Goal: Transaction & Acquisition: Subscribe to service/newsletter

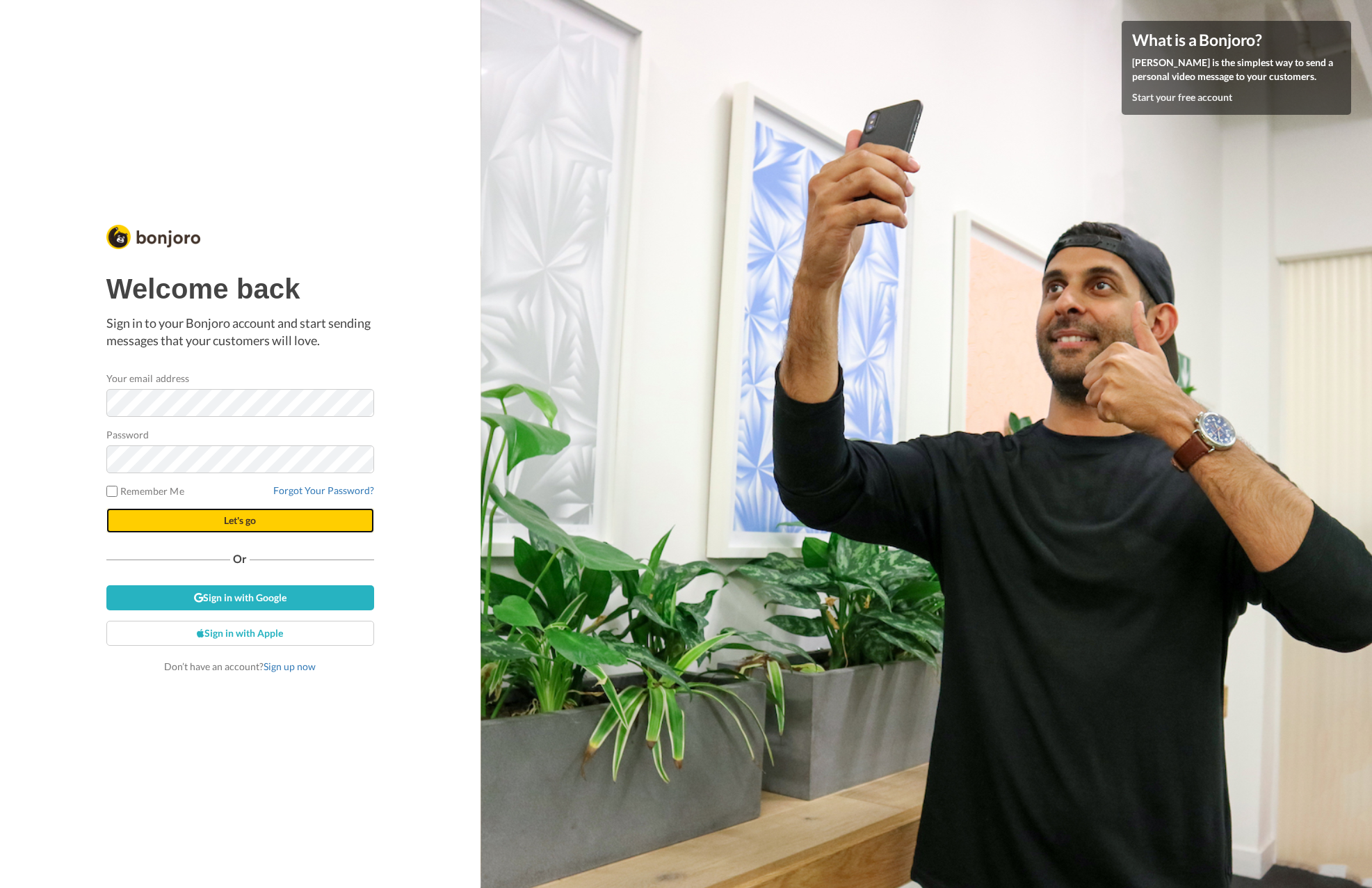
click at [237, 524] on span "Let's go" at bounding box center [239, 520] width 32 height 12
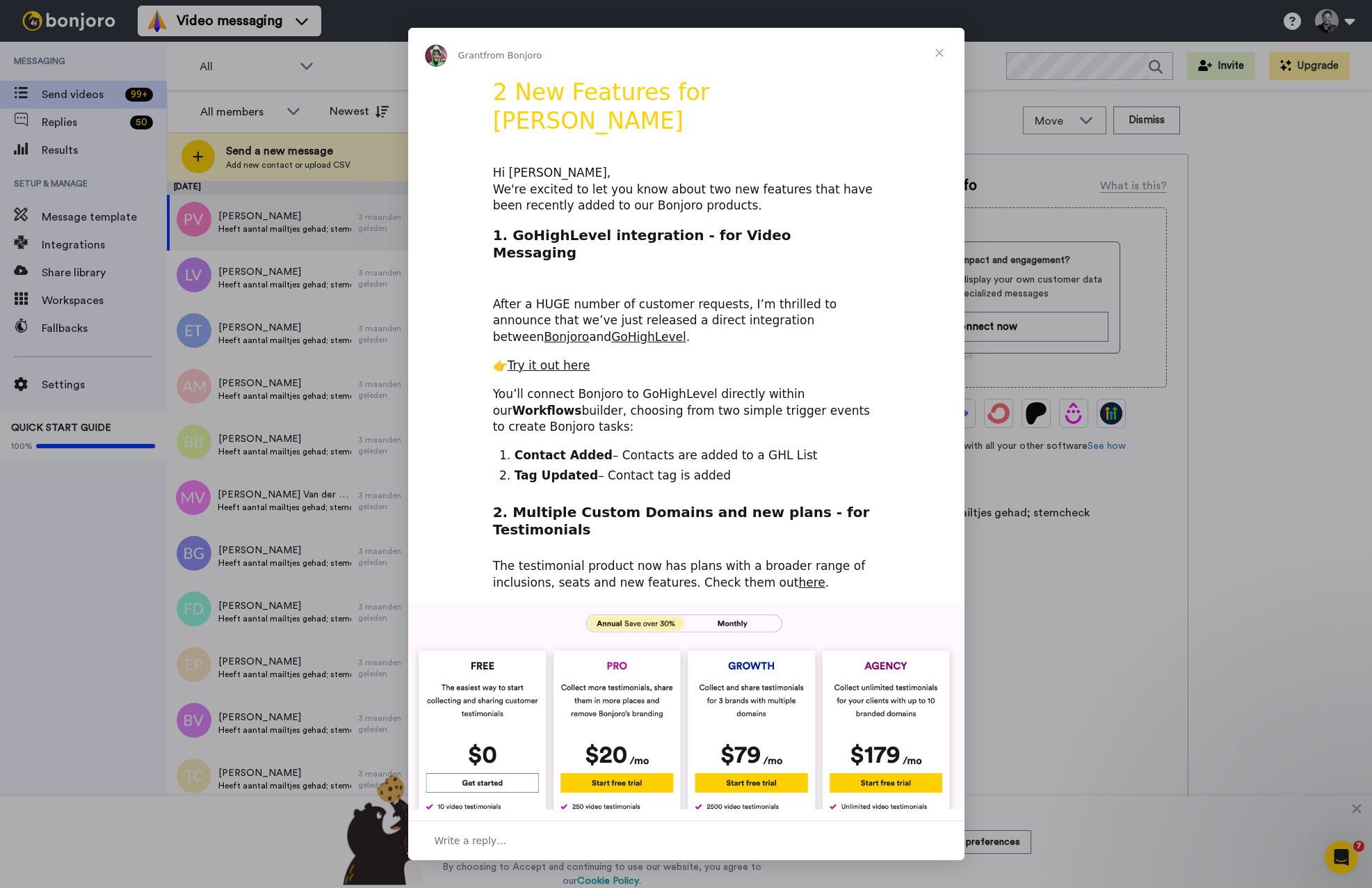
click at [731, 602] on img "Intercom messenger" at bounding box center [686, 747] width 557 height 289
click at [733, 602] on img "Intercom messenger" at bounding box center [686, 747] width 557 height 289
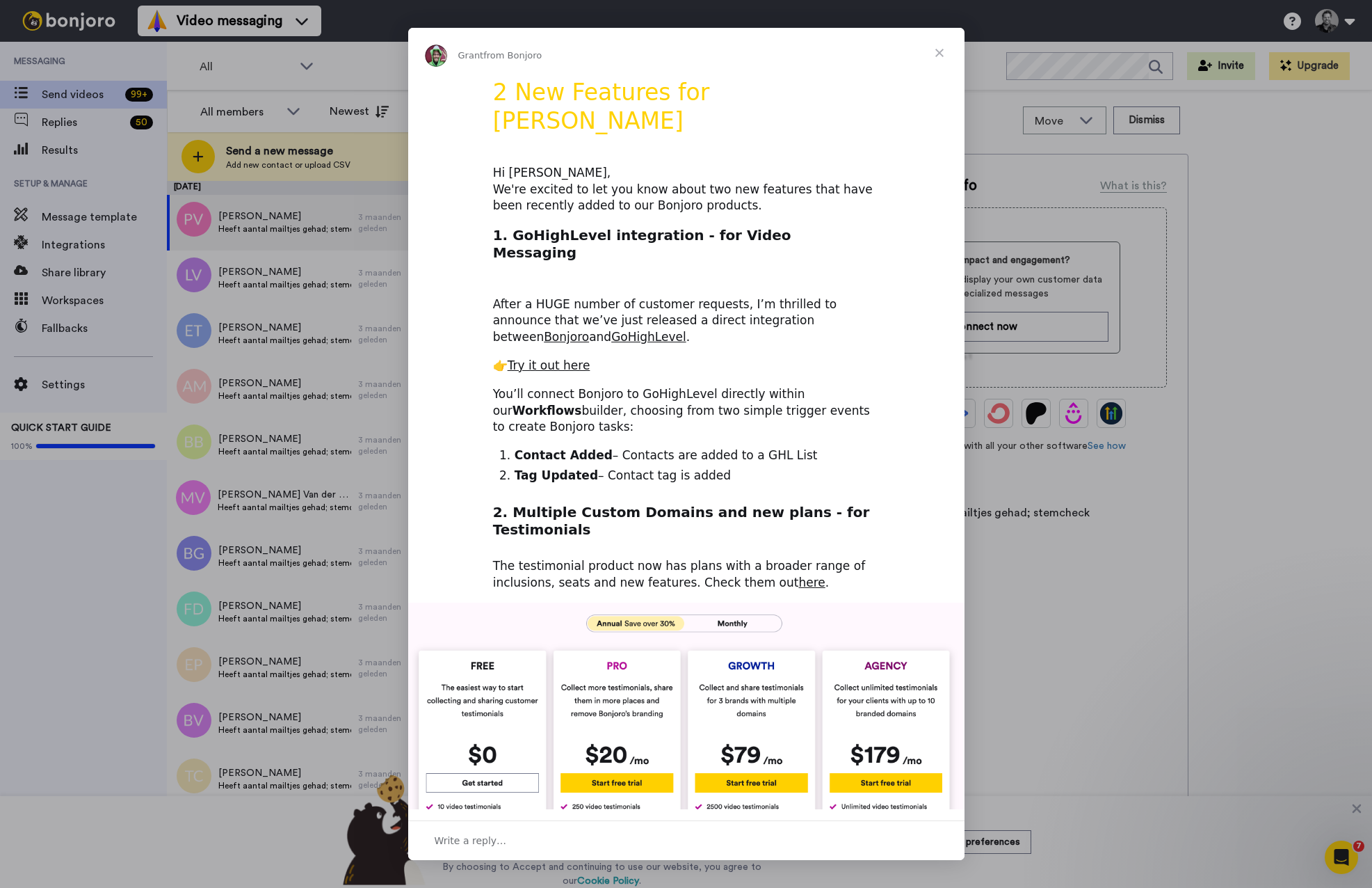
scroll to position [5, 0]
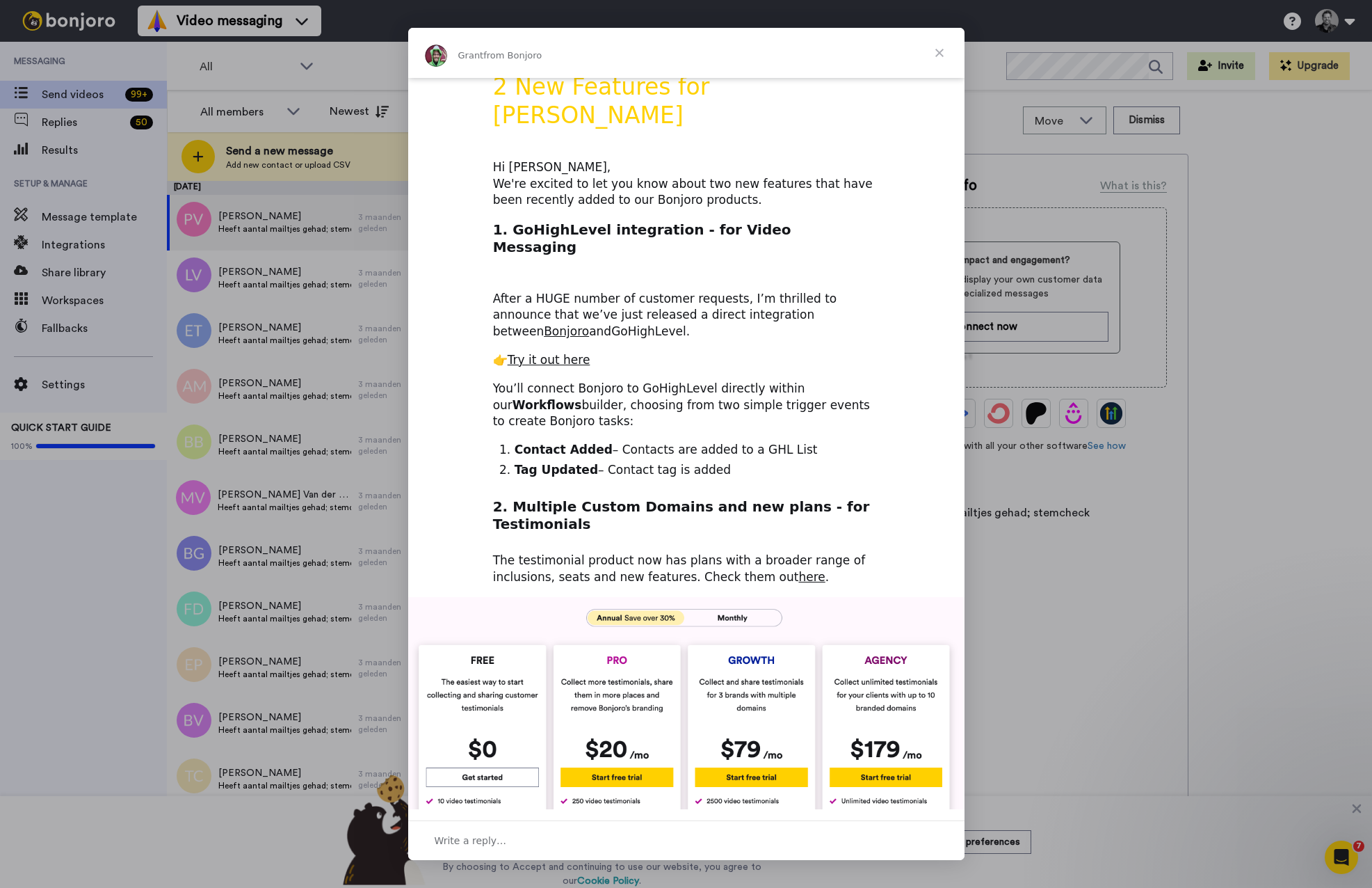
click at [612, 324] on link "GoHighLevel" at bounding box center [649, 331] width 75 height 14
click at [938, 49] on span "Close" at bounding box center [939, 52] width 50 height 50
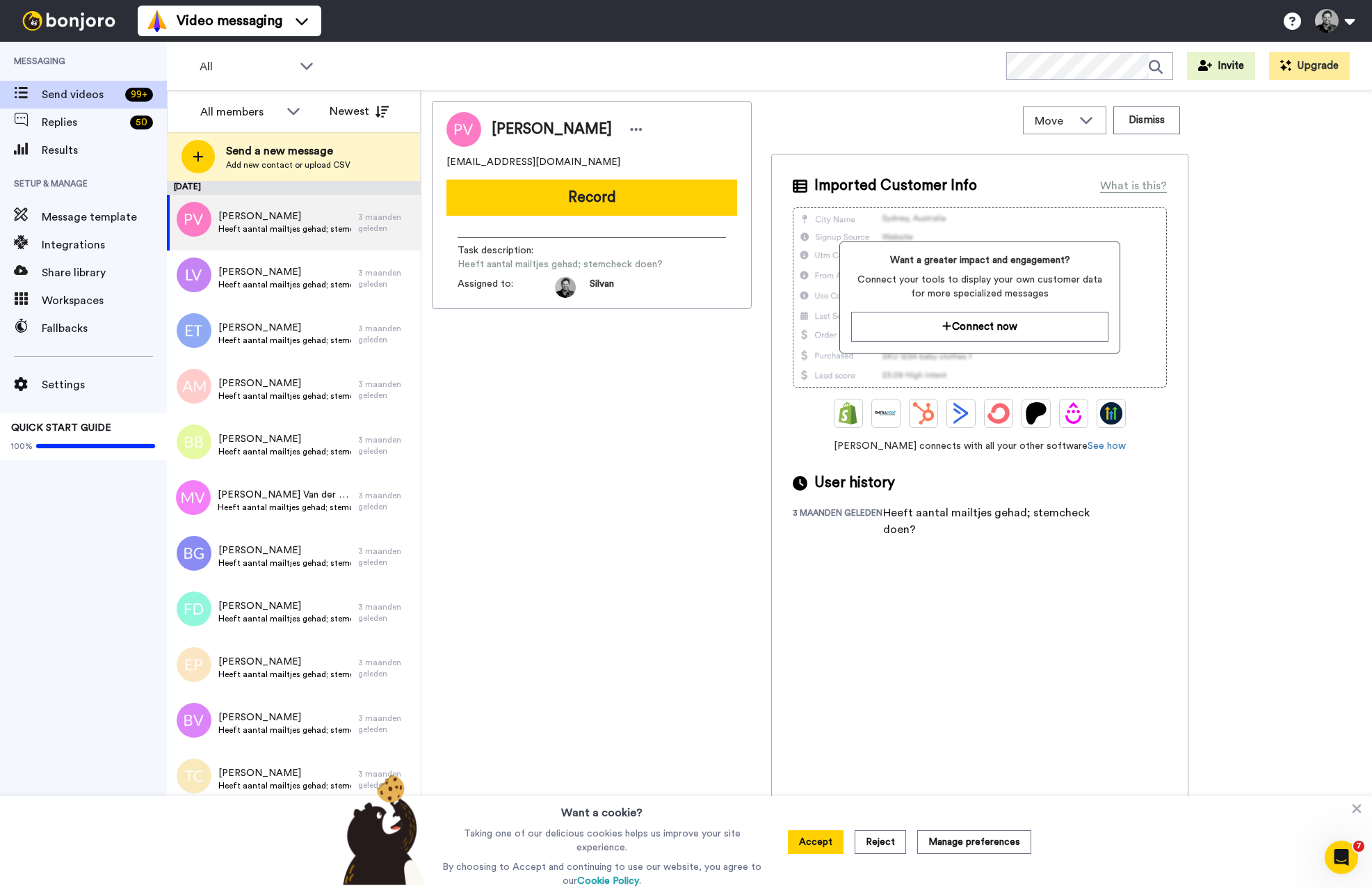
click at [34, 16] on img at bounding box center [68, 21] width 104 height 20
click at [1311, 61] on button "Upgrade" at bounding box center [1309, 66] width 81 height 28
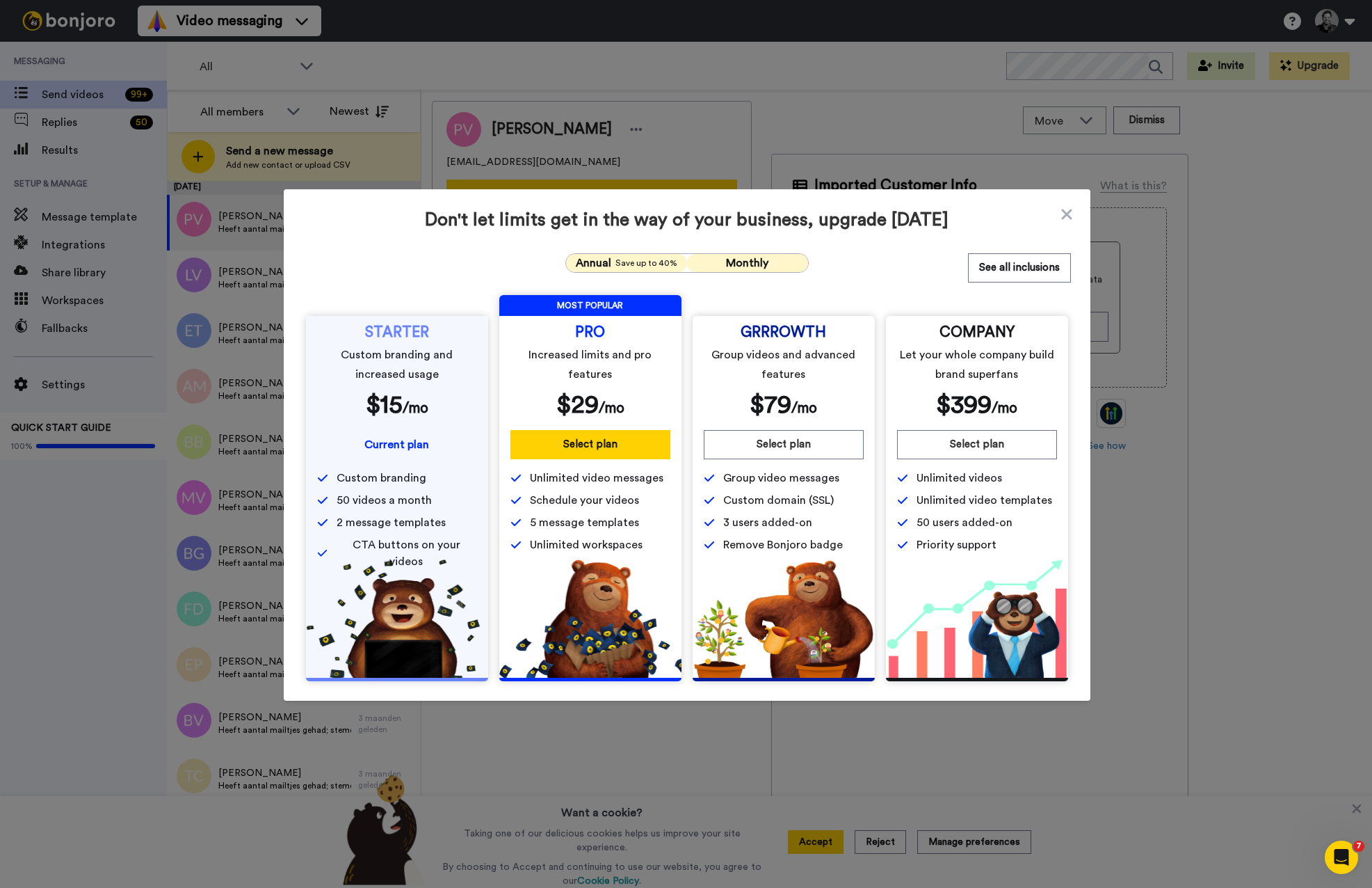
click at [752, 263] on span "Monthly" at bounding box center [747, 262] width 42 height 11
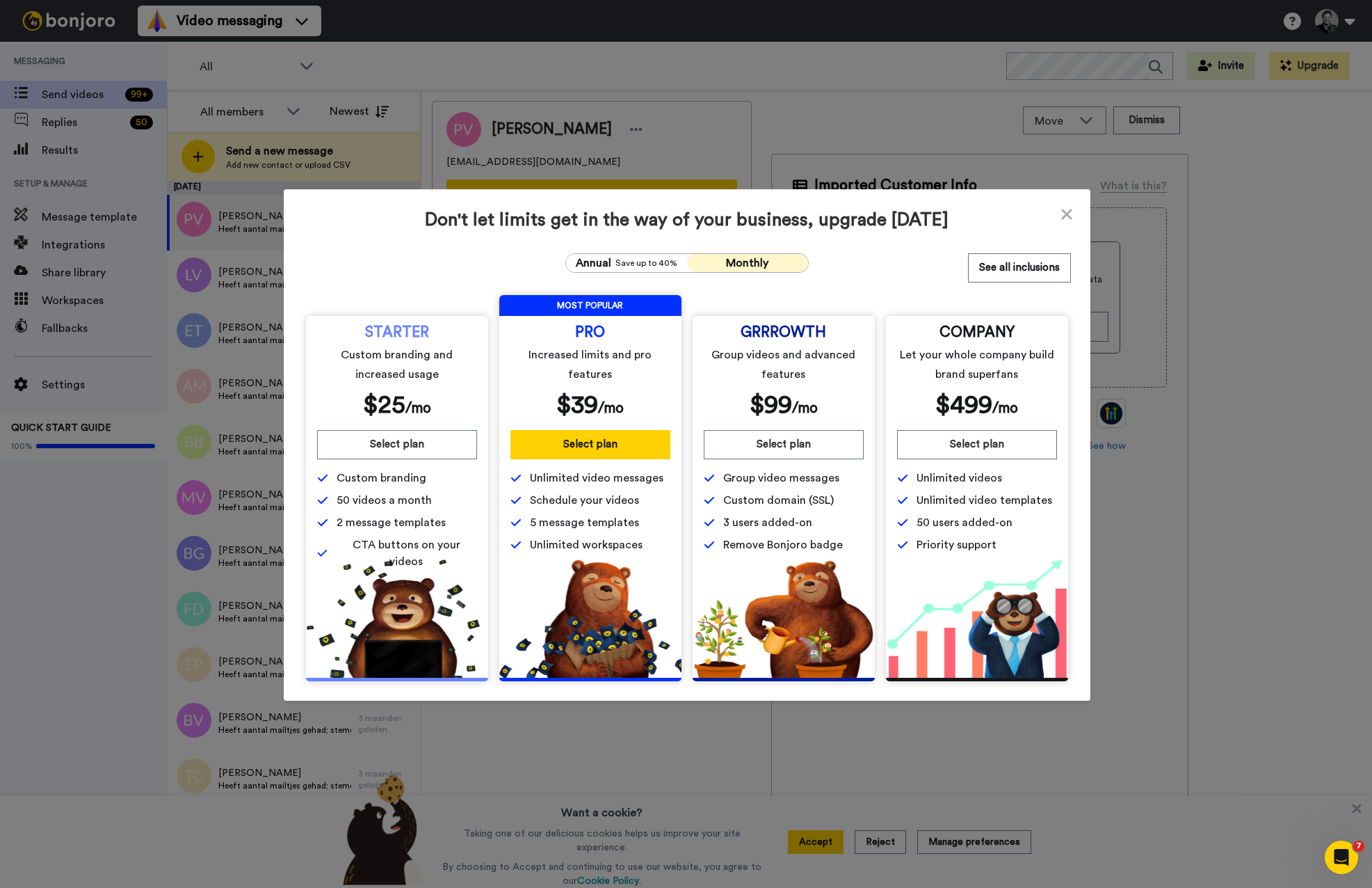
click at [783, 481] on span "Group video messages" at bounding box center [781, 478] width 116 height 16
click at [1013, 268] on button "See all inclusions" at bounding box center [1019, 268] width 103 height 29
click at [1067, 213] on icon at bounding box center [1067, 214] width 10 height 10
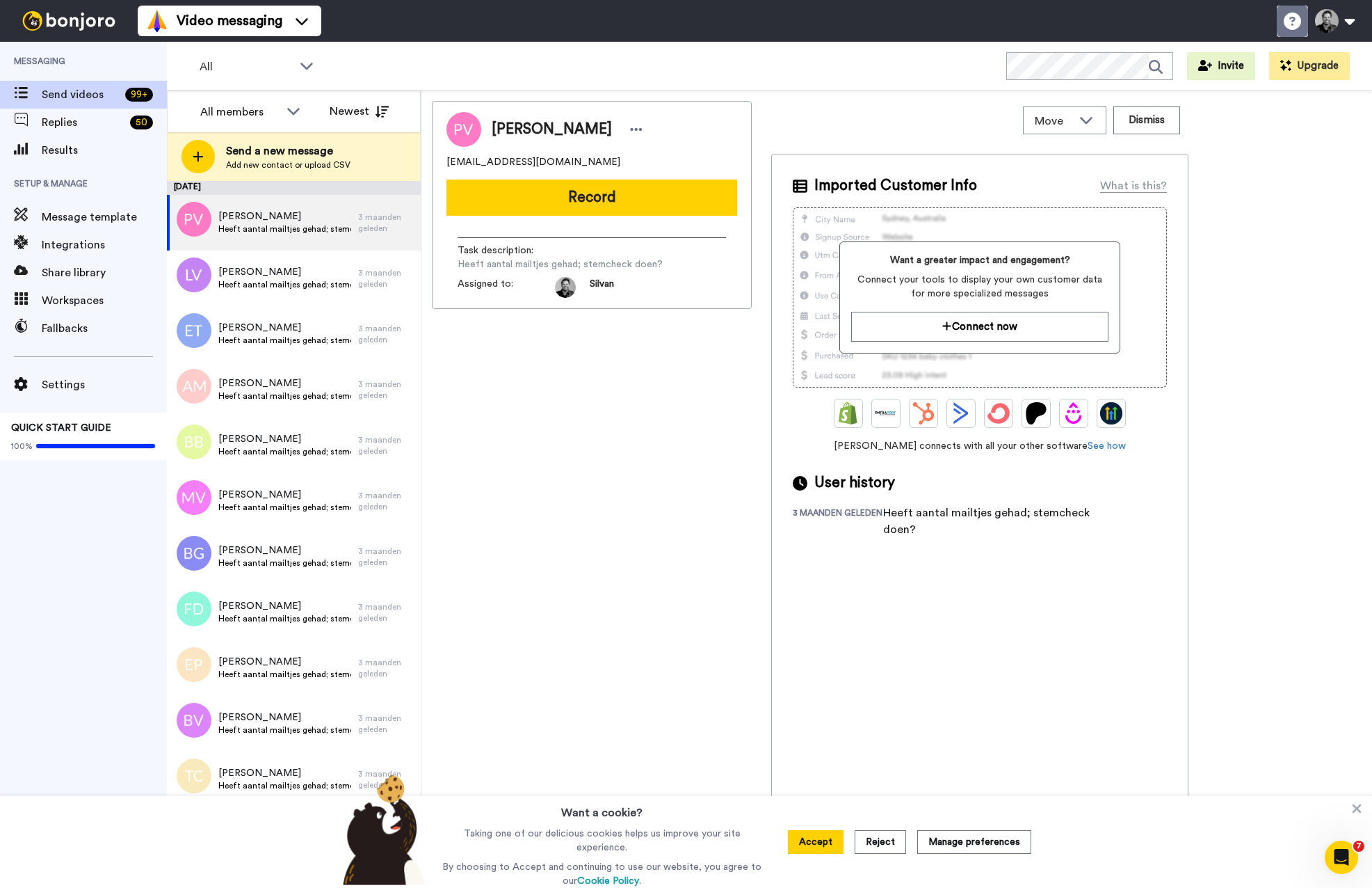
click at [1297, 20] on icon at bounding box center [1292, 22] width 17 height 17
click at [1349, 18] on button at bounding box center [1334, 21] width 52 height 31
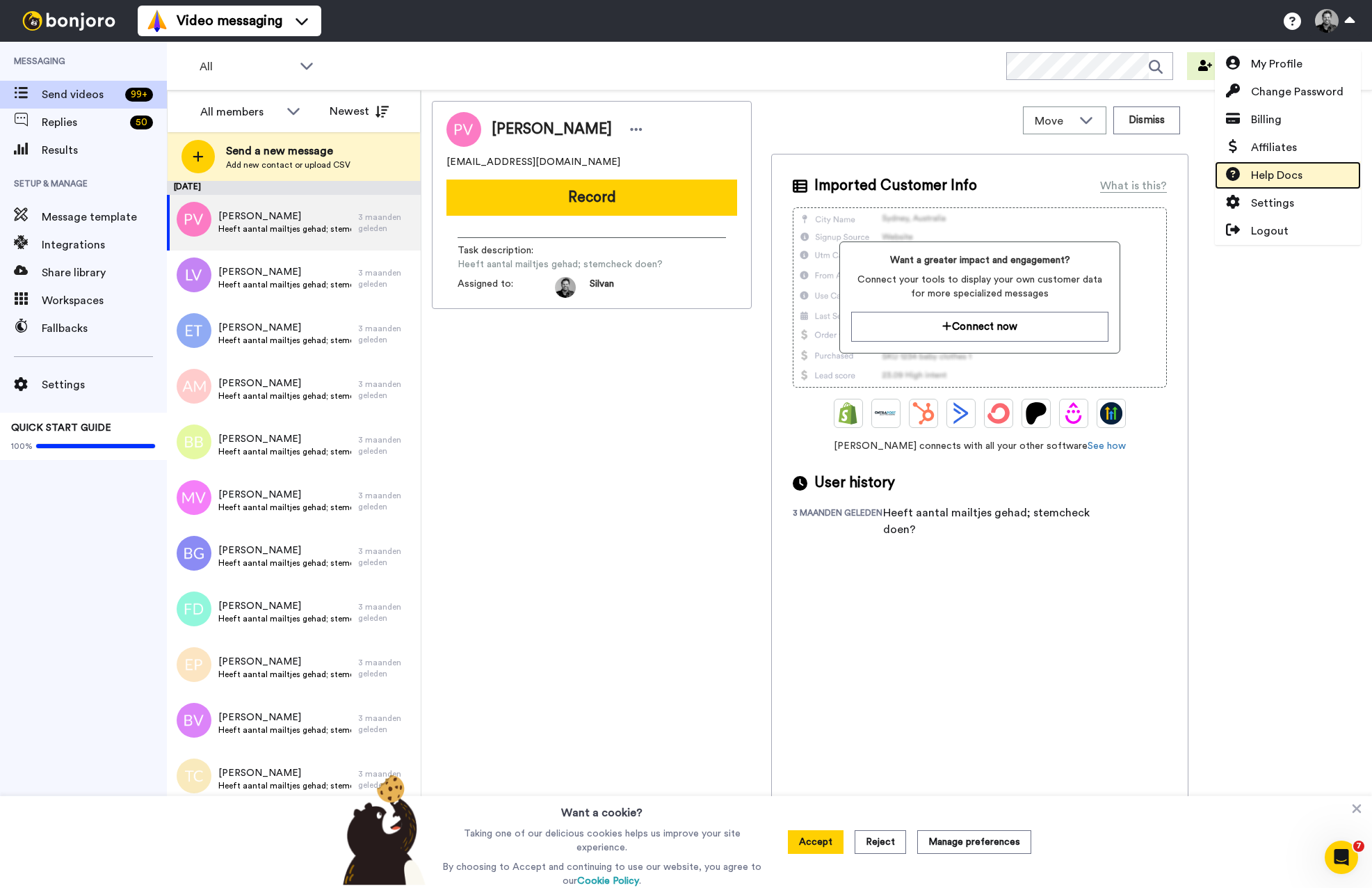
click at [1270, 173] on span "Help Docs" at bounding box center [1277, 175] width 52 height 16
click at [255, 227] on span "Heeft aantal mailtjes gehad; stemcheck doen?" at bounding box center [285, 228] width 132 height 11
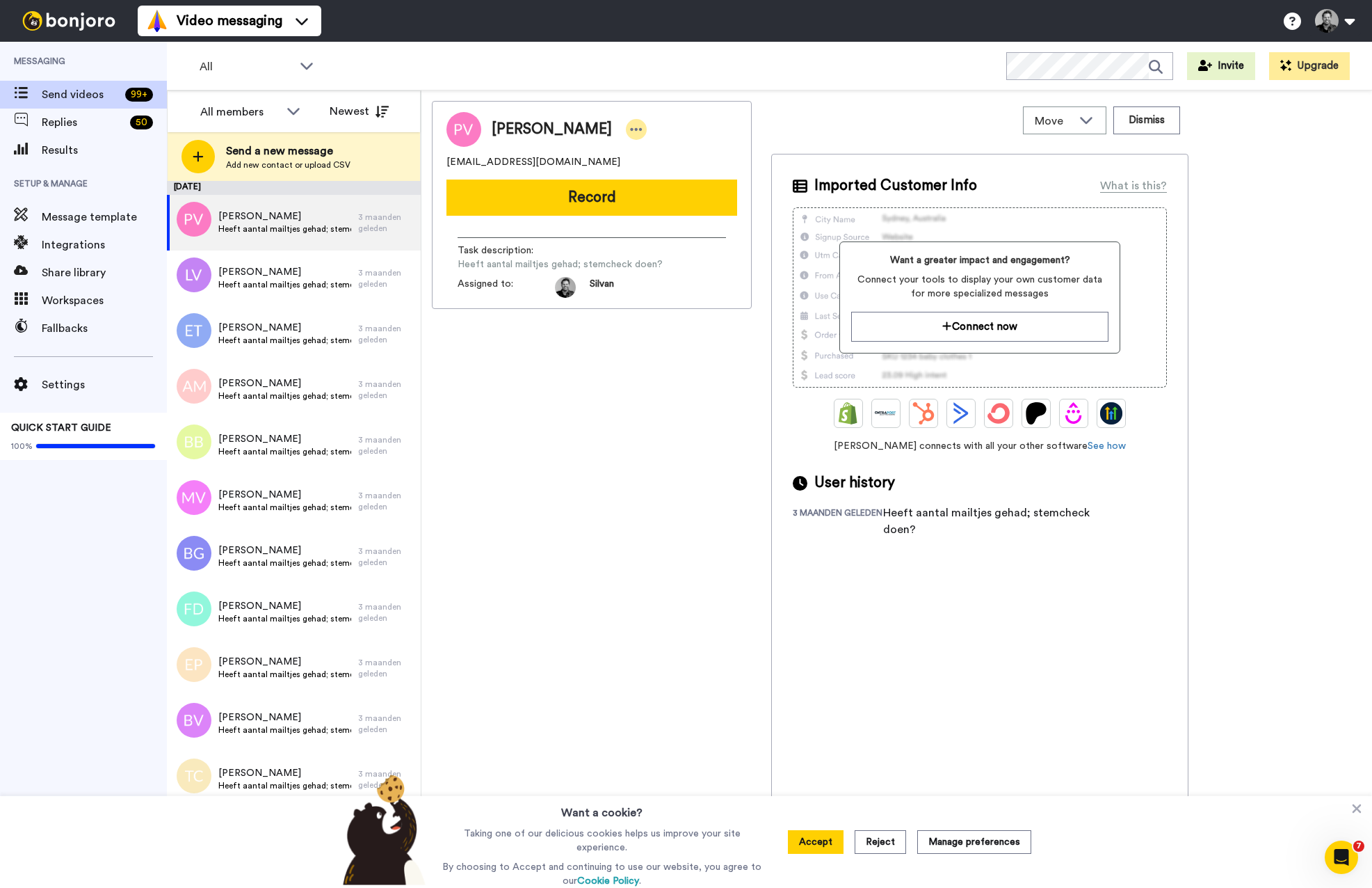
click at [631, 129] on icon at bounding box center [637, 129] width 12 height 3
click at [553, 462] on div "Patrick Verberkt patrickenellen@live.nl Record Task description : Heeft aantal …" at bounding box center [592, 491] width 320 height 782
click at [51, 119] on span "Replies" at bounding box center [83, 122] width 83 height 16
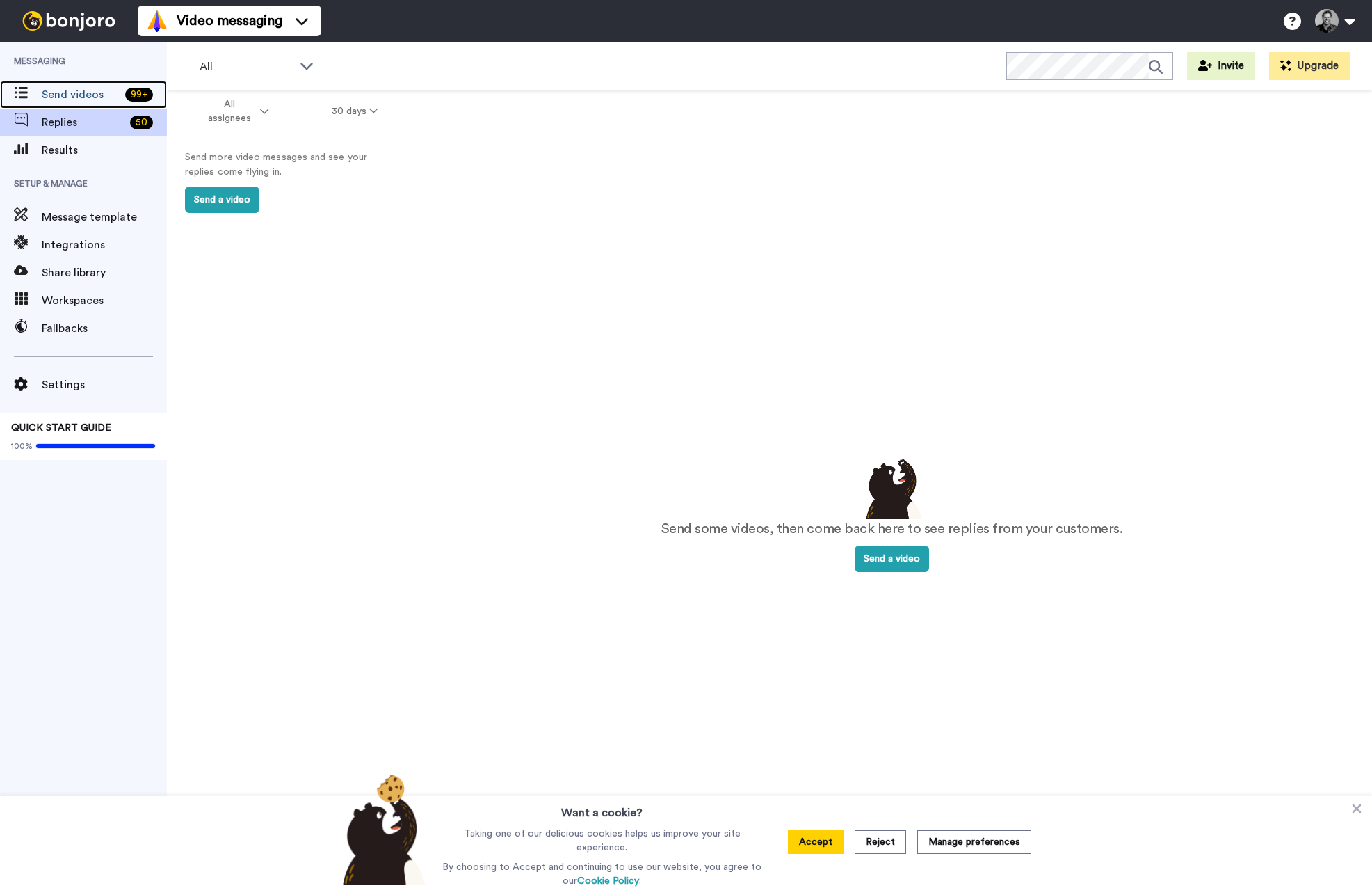
click at [69, 89] on span "Send videos" at bounding box center [81, 94] width 78 height 16
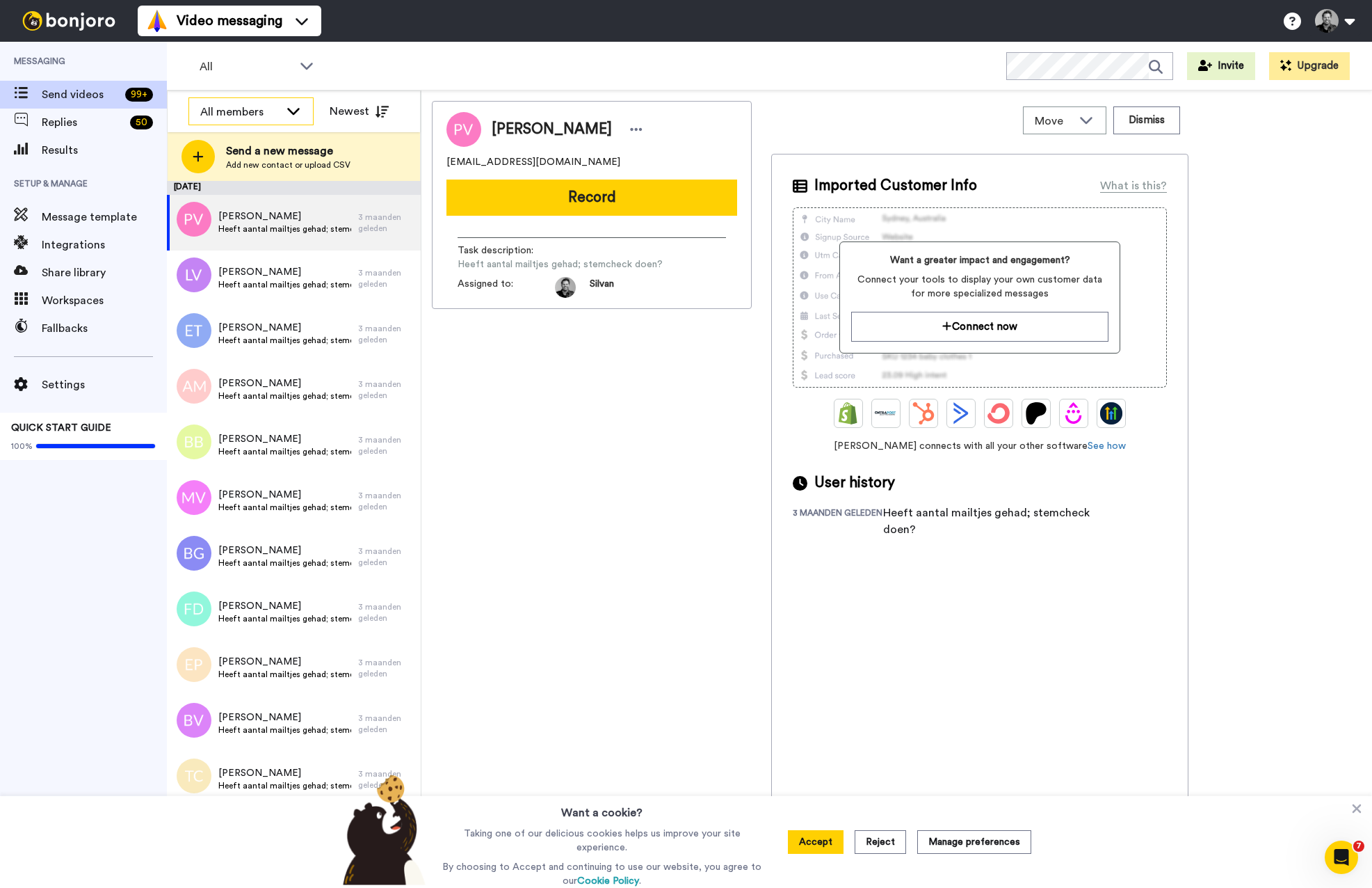
click at [235, 111] on div "All members" at bounding box center [240, 111] width 79 height 16
click at [219, 139] on span "All members" at bounding box center [224, 142] width 71 height 14
click at [234, 109] on div "All members" at bounding box center [240, 111] width 79 height 16
click at [73, 213] on span "Message template" at bounding box center [105, 217] width 126 height 16
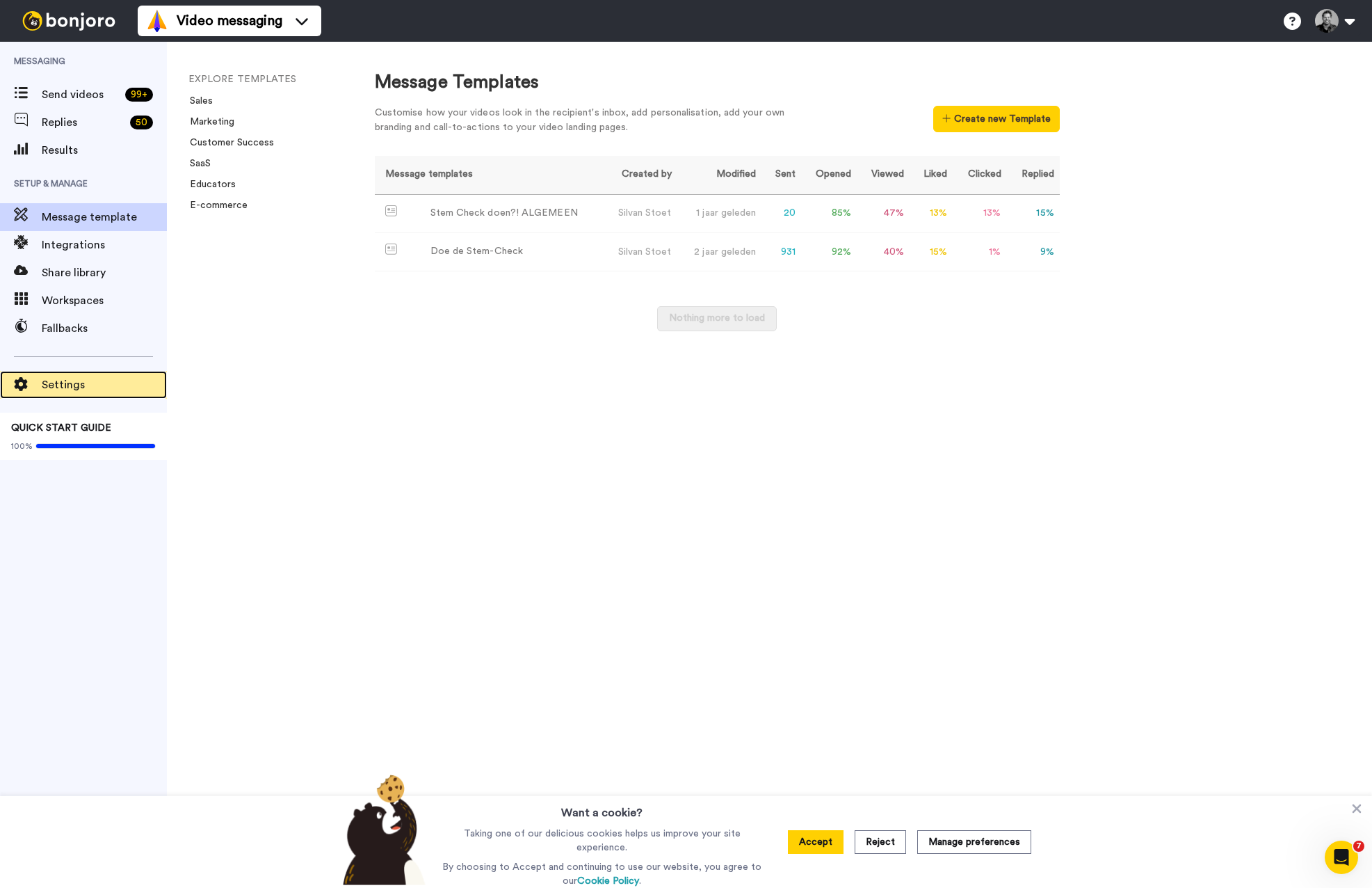
click at [58, 383] on span "Settings" at bounding box center [105, 384] width 126 height 16
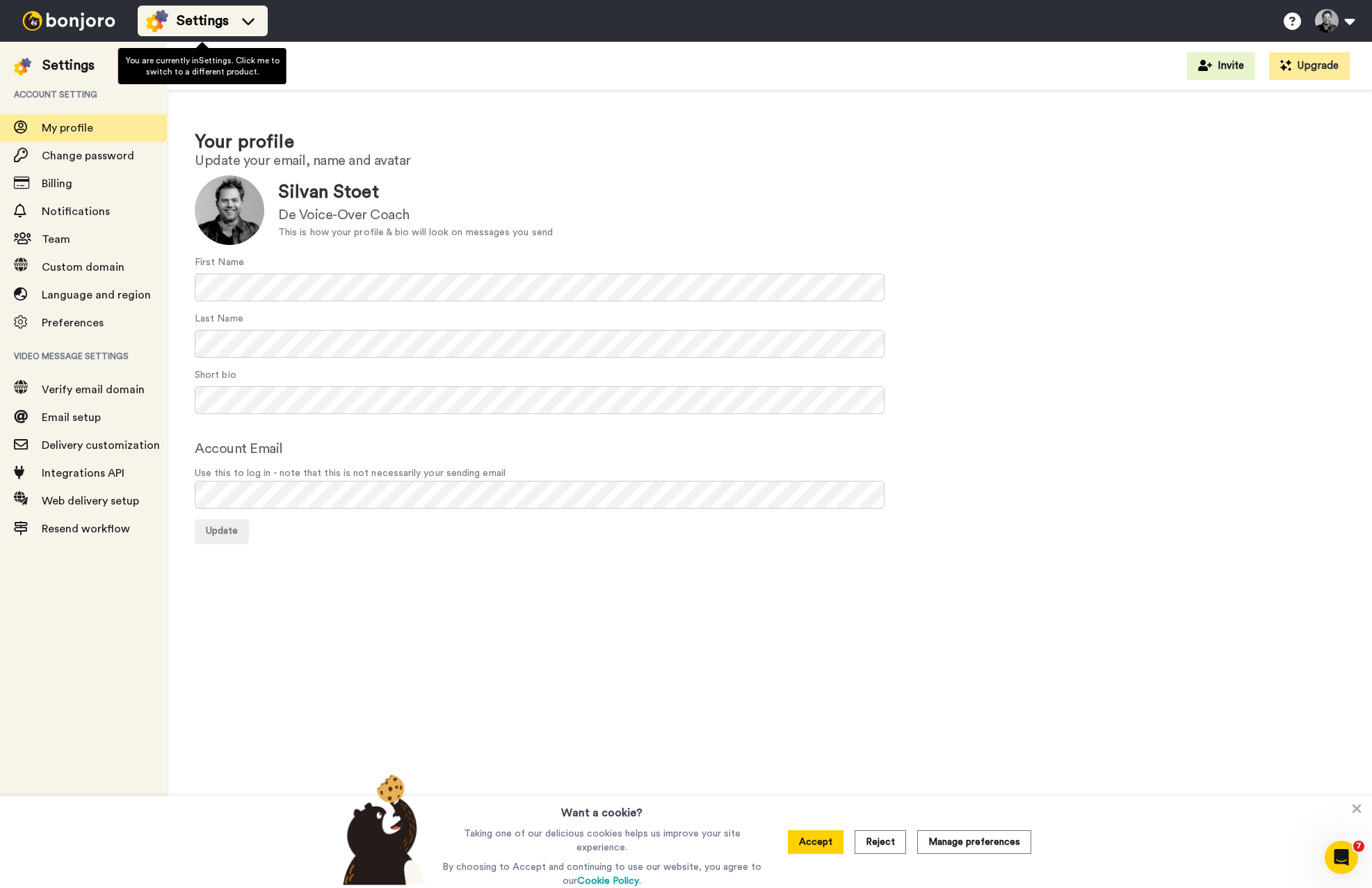
click at [203, 18] on span "Settings" at bounding box center [202, 21] width 52 height 20
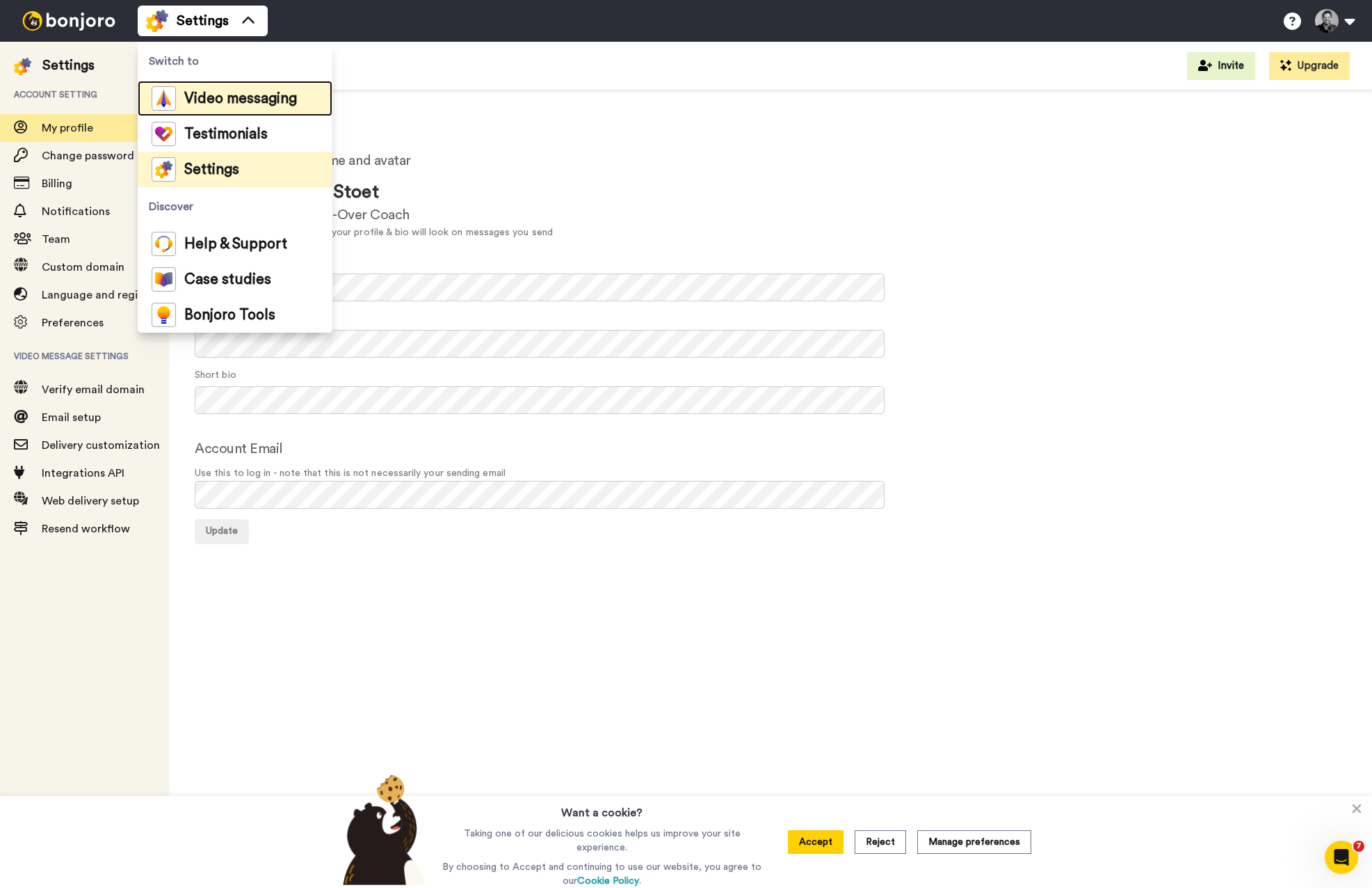
click at [215, 96] on span "Video messaging" at bounding box center [240, 99] width 113 height 14
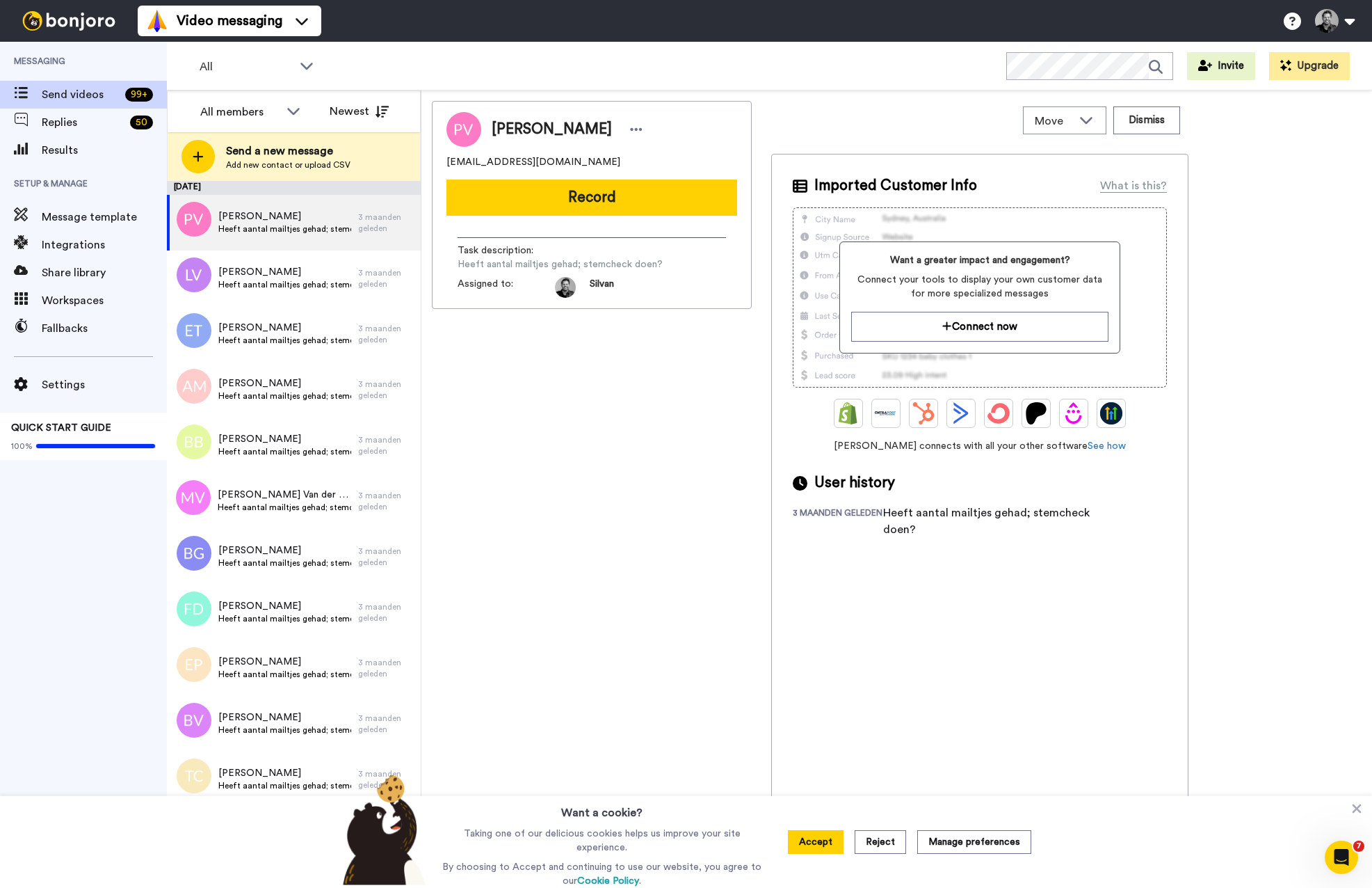
click at [806, 842] on button "Accept" at bounding box center [815, 841] width 56 height 23
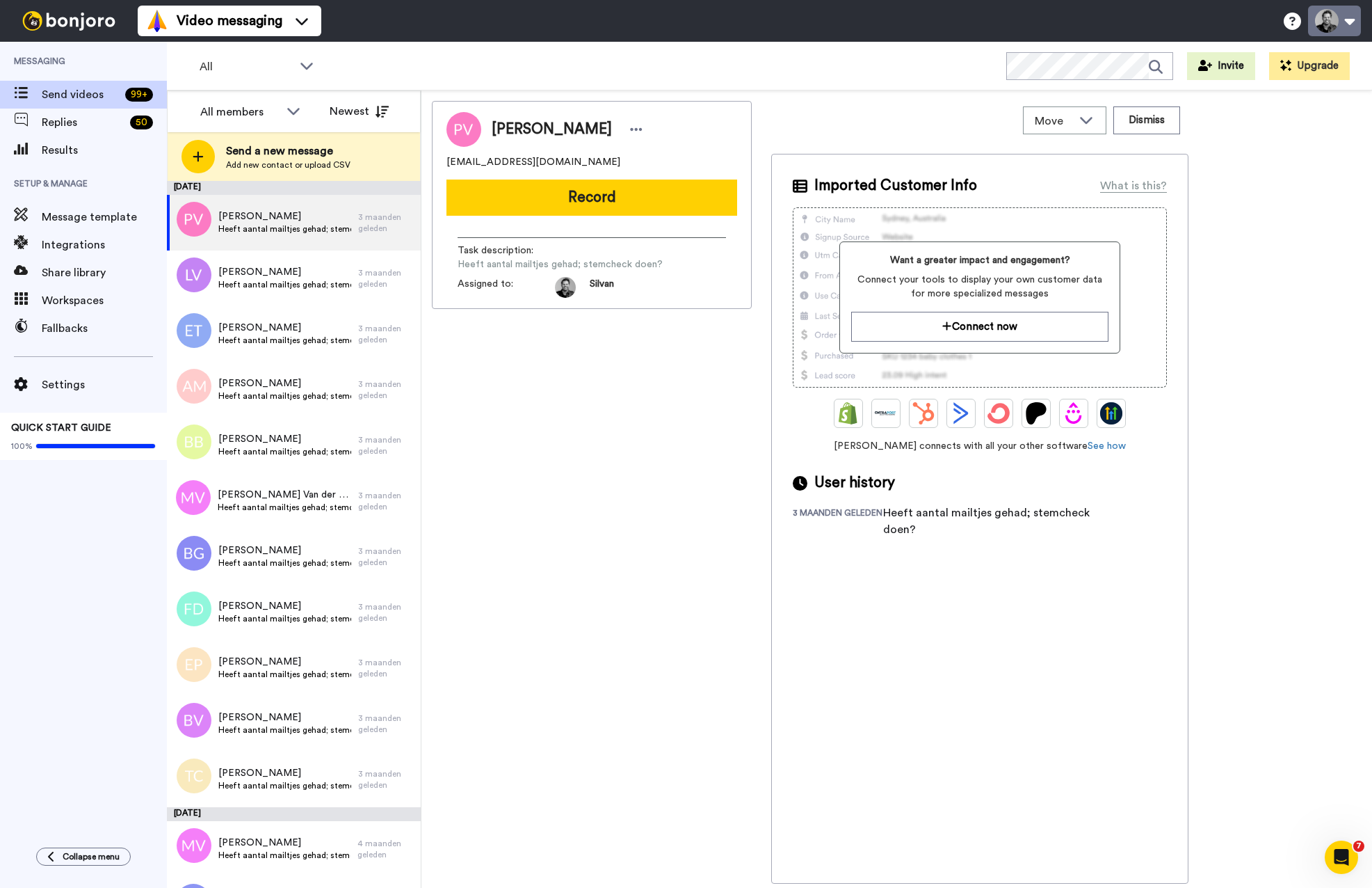
click at [1348, 23] on button at bounding box center [1334, 21] width 52 height 31
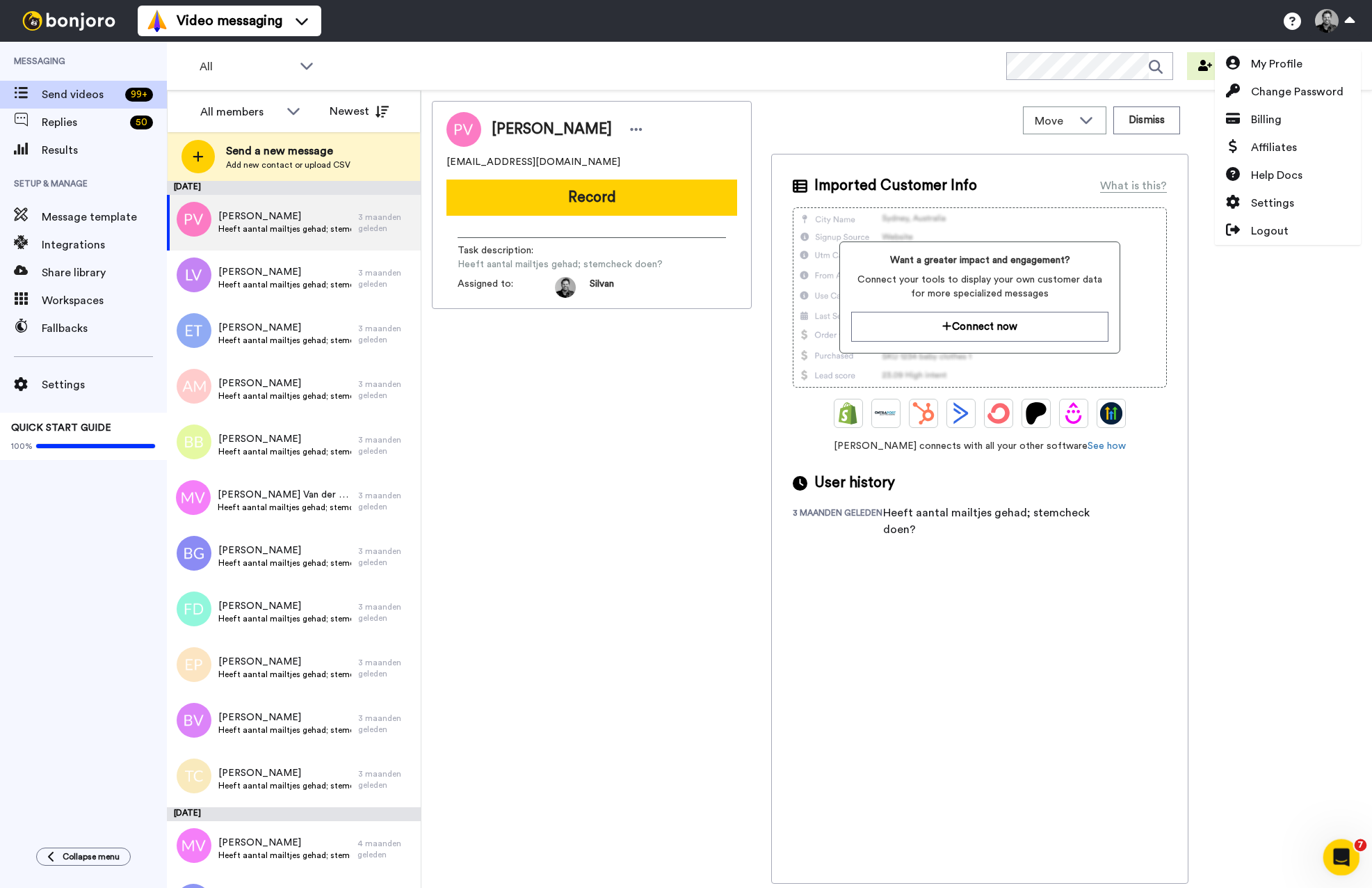
click at [1339, 857] on icon "Open Intercom Messenger" at bounding box center [1339, 855] width 23 height 23
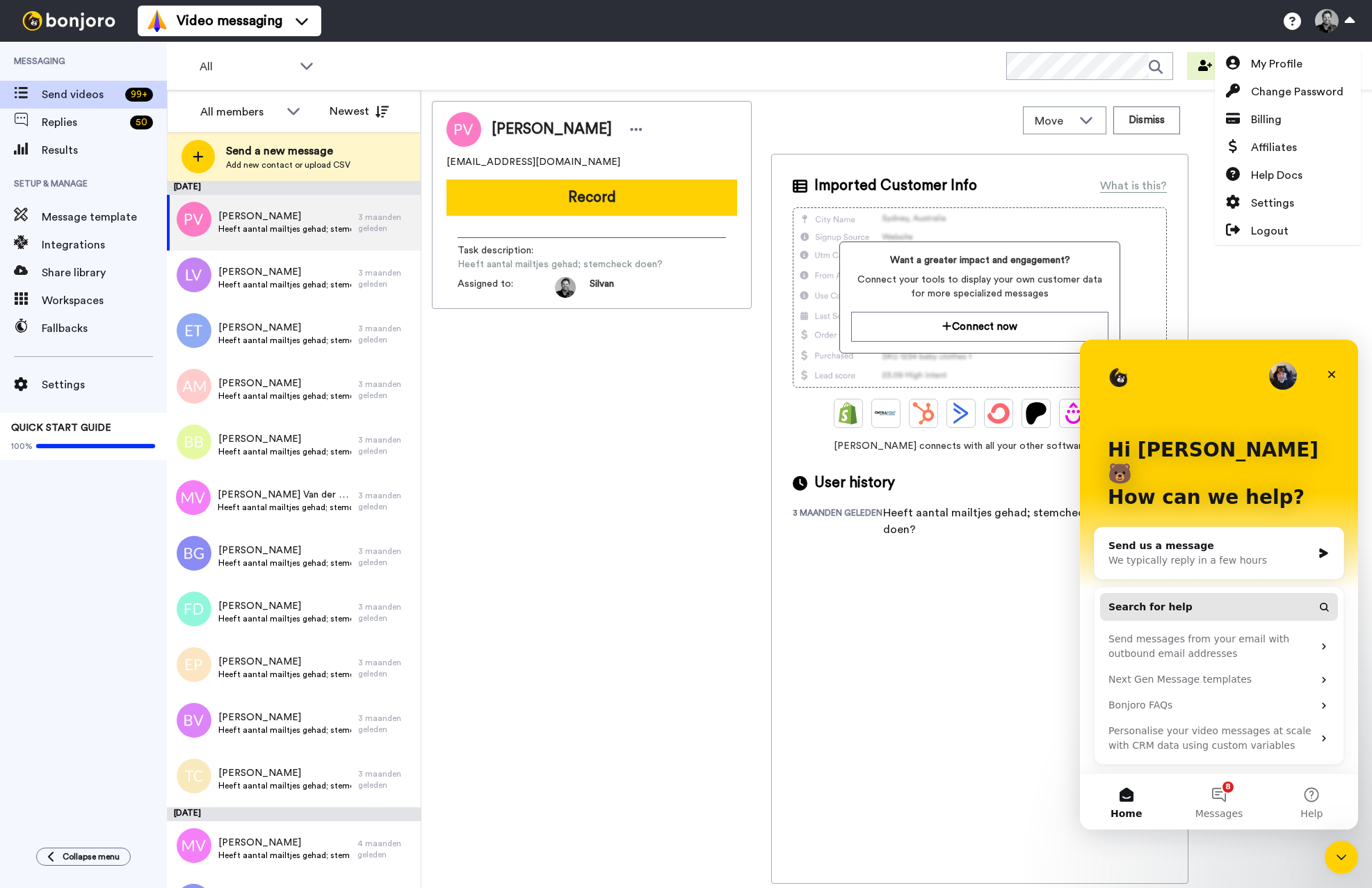
click at [1166, 600] on span "Search for help" at bounding box center [1151, 607] width 84 height 15
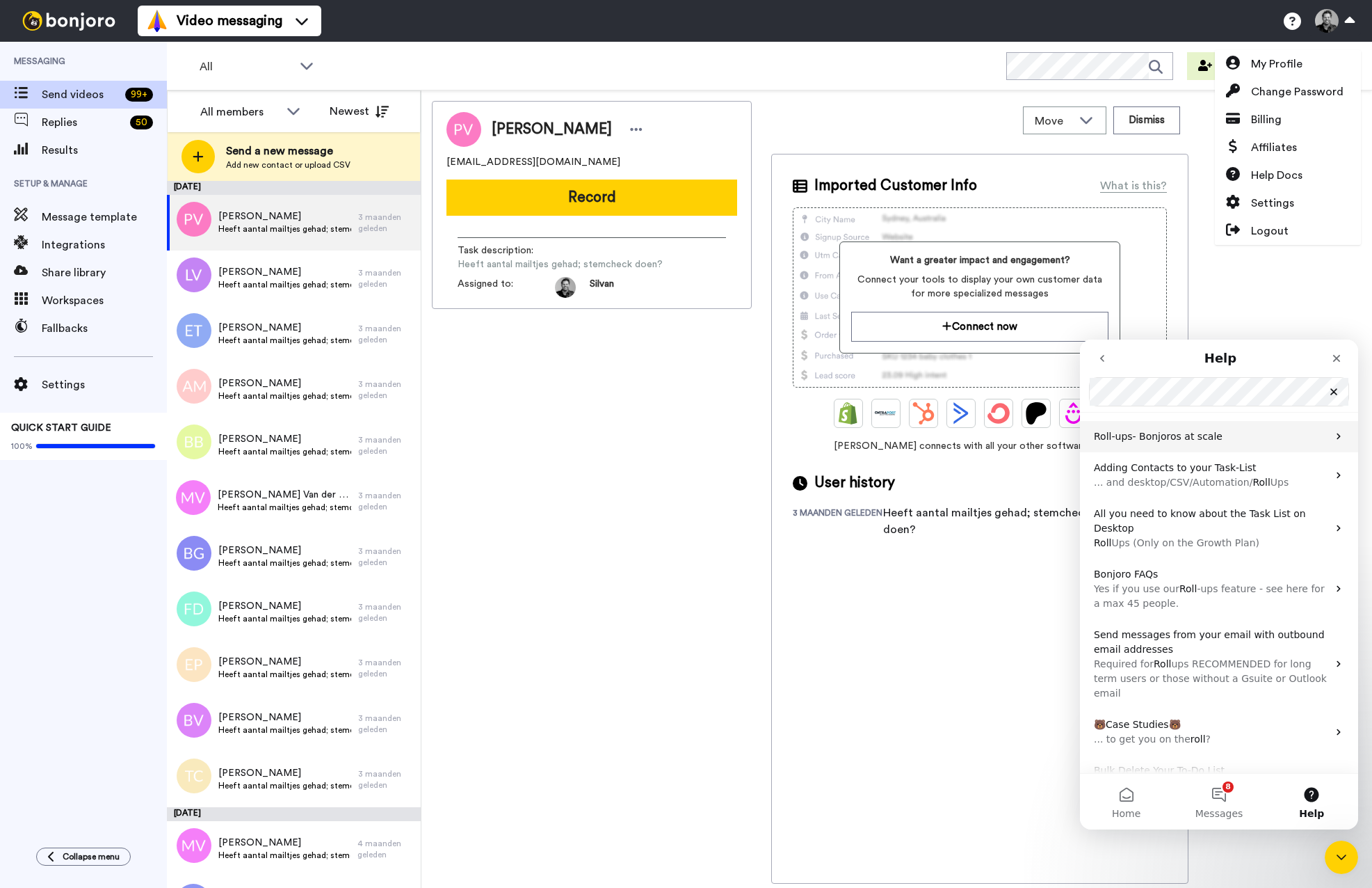
click at [1181, 431] on span "- Bonjoros at scale" at bounding box center [1178, 435] width 89 height 11
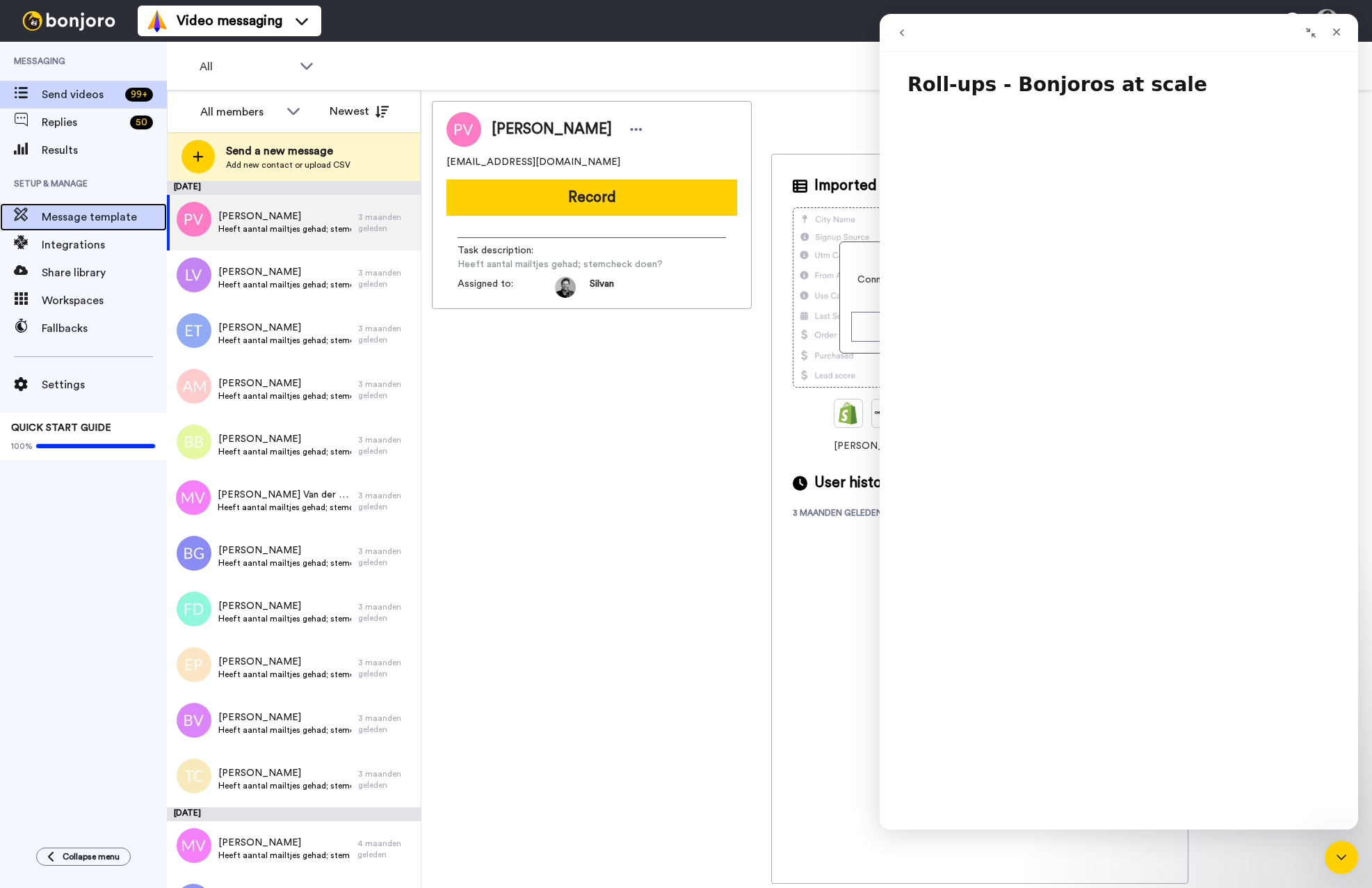
click at [80, 218] on span "Message template" at bounding box center [105, 217] width 126 height 16
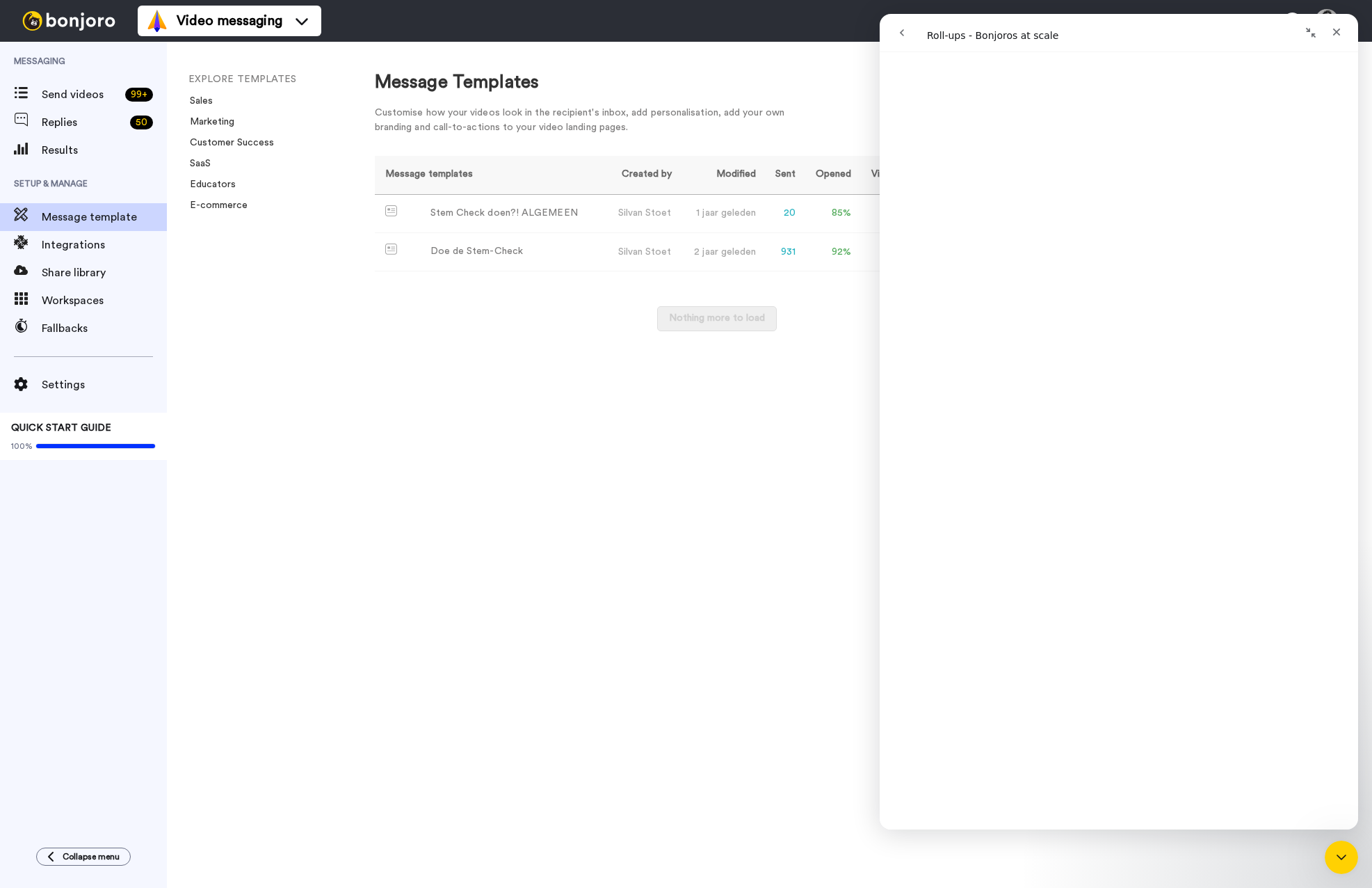
scroll to position [354, 0]
click at [57, 85] on div "Send videos 99 +" at bounding box center [83, 95] width 167 height 28
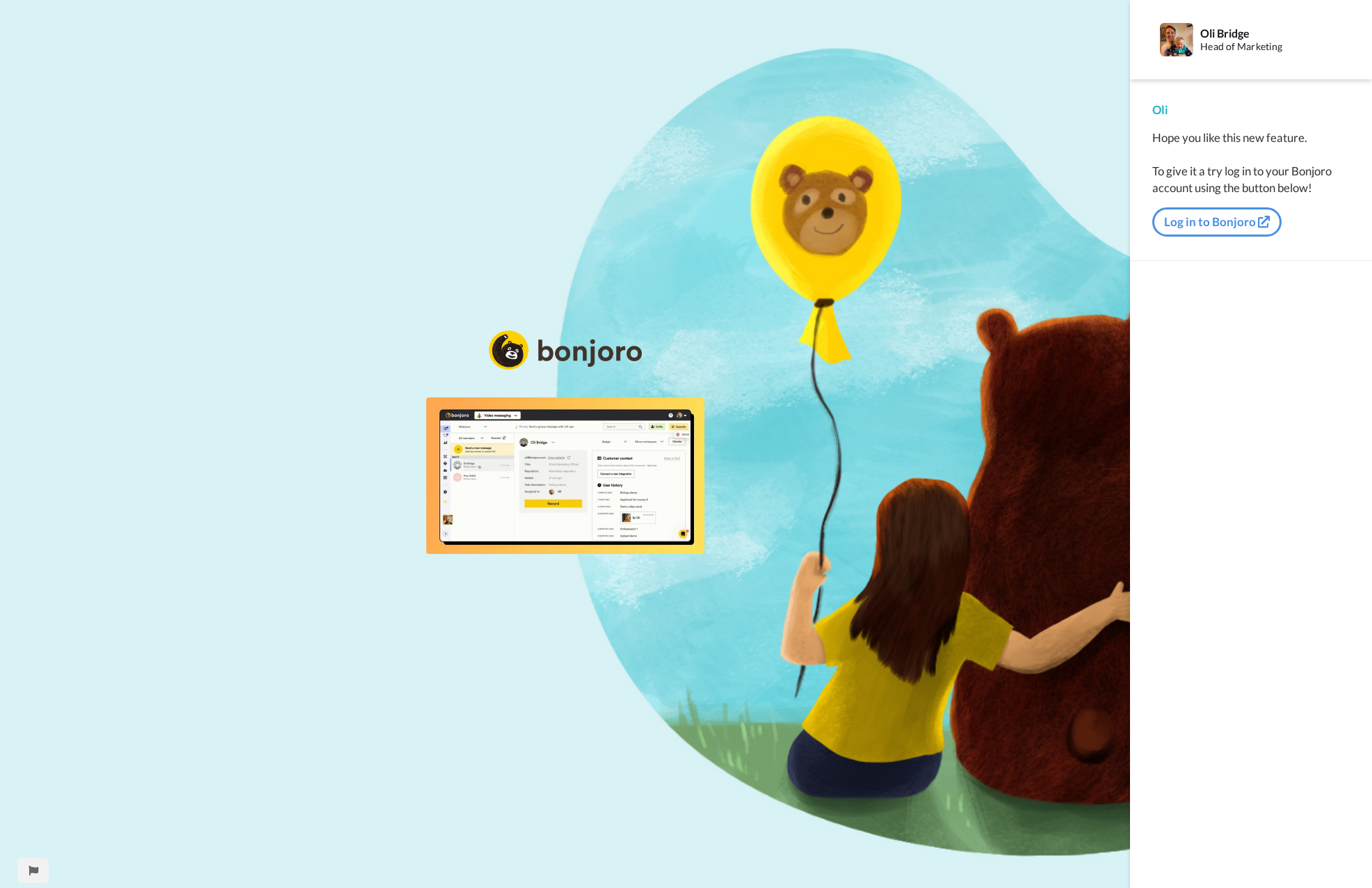
click at [562, 539] on img at bounding box center [565, 476] width 278 height 157
click at [481, 546] on div "0:17 / 0:31" at bounding box center [565, 532] width 278 height 29
click at [427, 546] on div "0:17 / 0:31" at bounding box center [565, 532] width 278 height 29
click at [471, 536] on span "0:31" at bounding box center [483, 527] width 26 height 17
click at [436, 537] on div "0:04 / 0:31" at bounding box center [465, 527] width 59 height 20
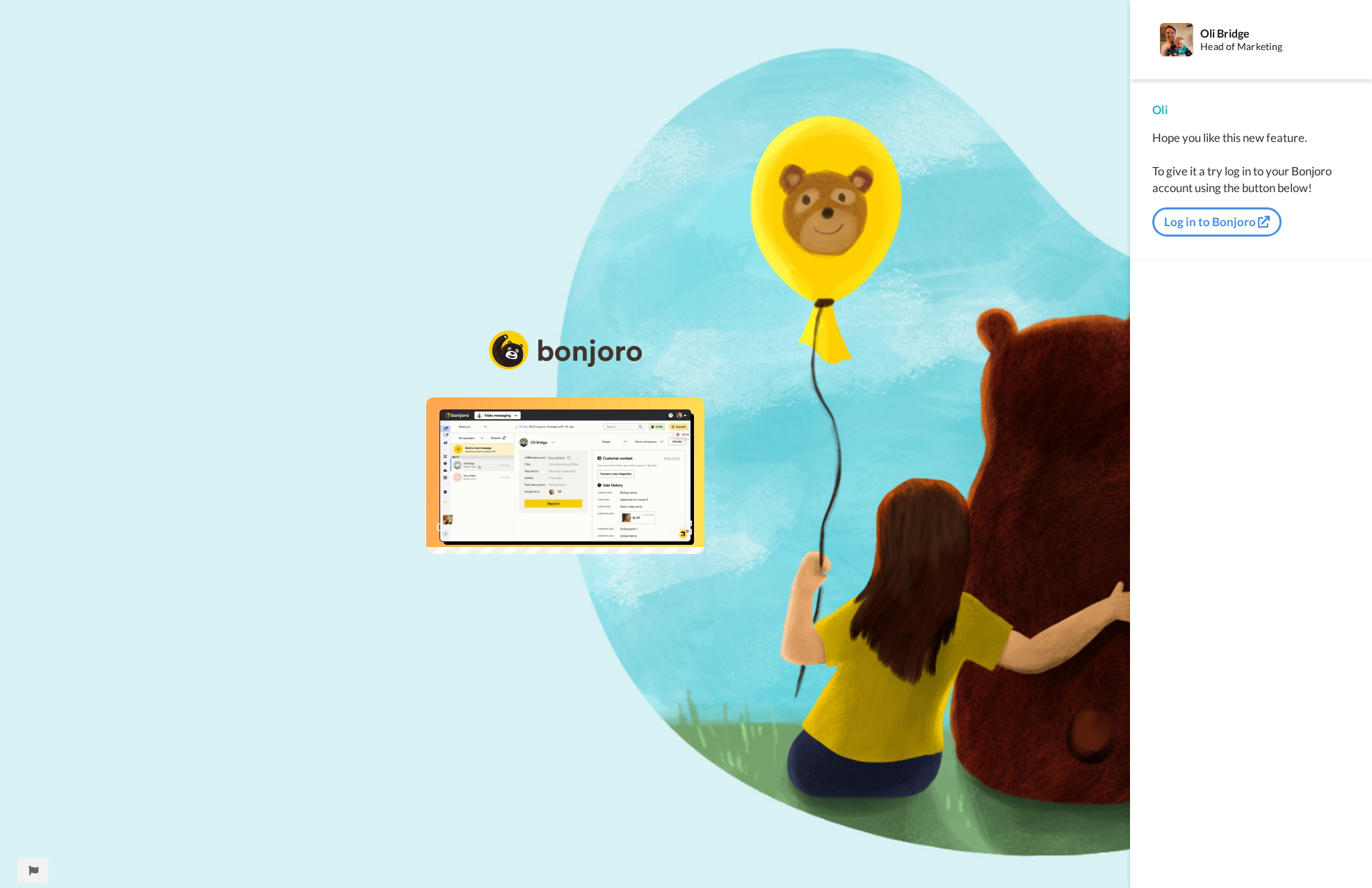
click at [427, 546] on div "0:15 / 0:31" at bounding box center [565, 532] width 278 height 29
click at [471, 536] on span "0:31" at bounding box center [483, 527] width 26 height 17
click at [463, 536] on span "/" at bounding box center [465, 527] width 5 height 17
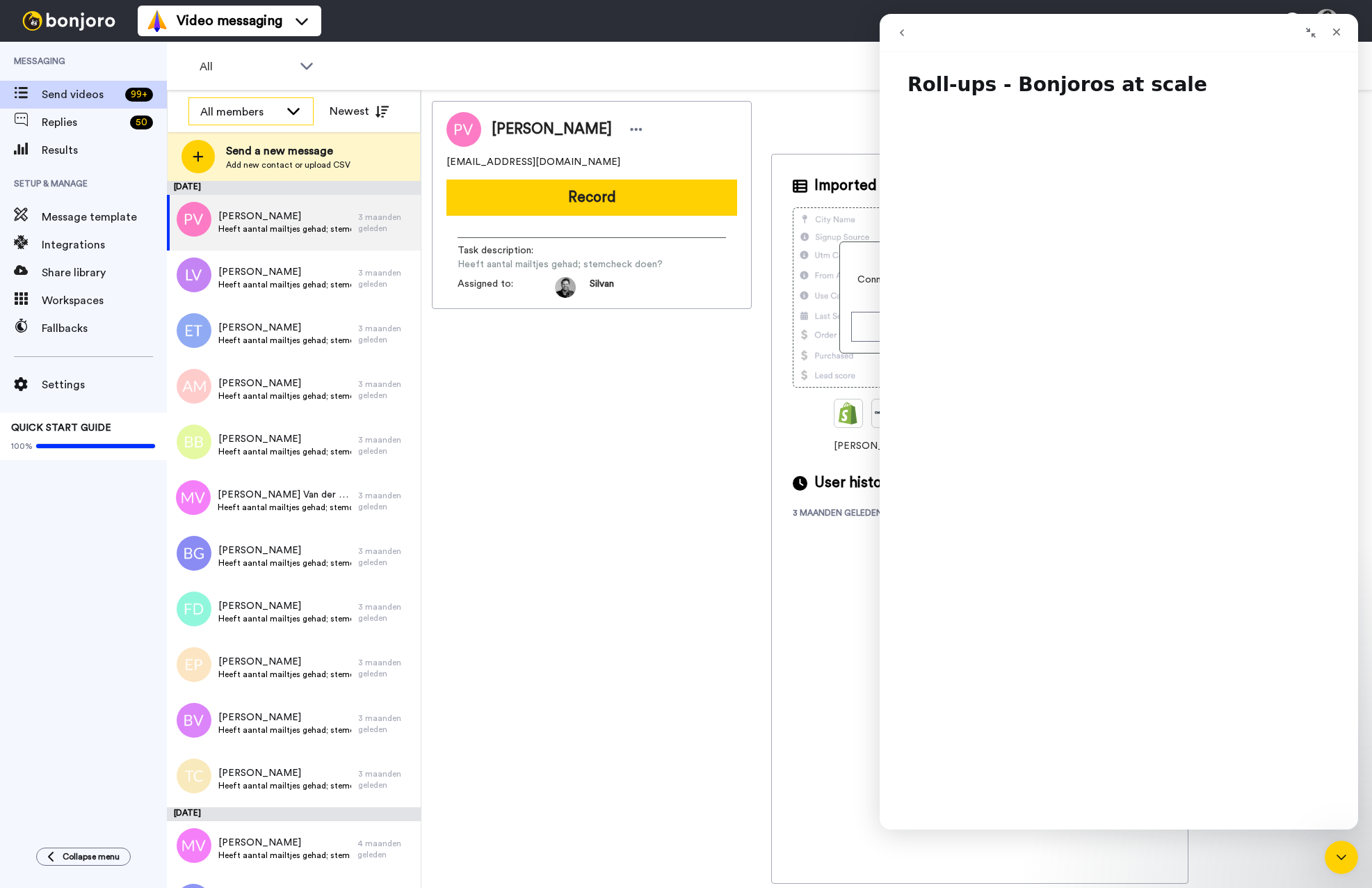
click at [210, 113] on div "All members" at bounding box center [240, 111] width 79 height 16
click at [307, 62] on icon at bounding box center [306, 65] width 16 height 14
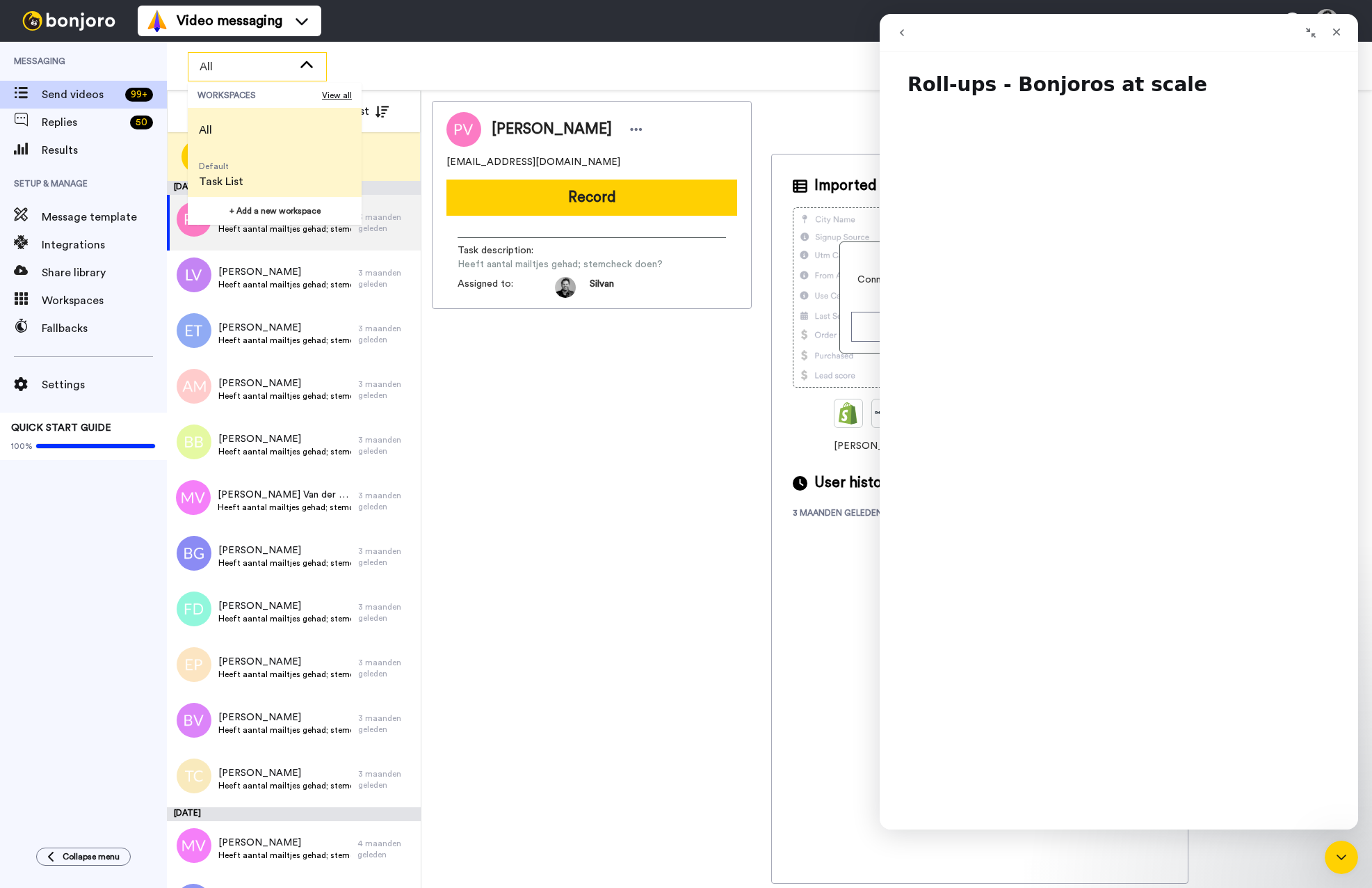
click at [213, 178] on span "Task List" at bounding box center [221, 181] width 45 height 16
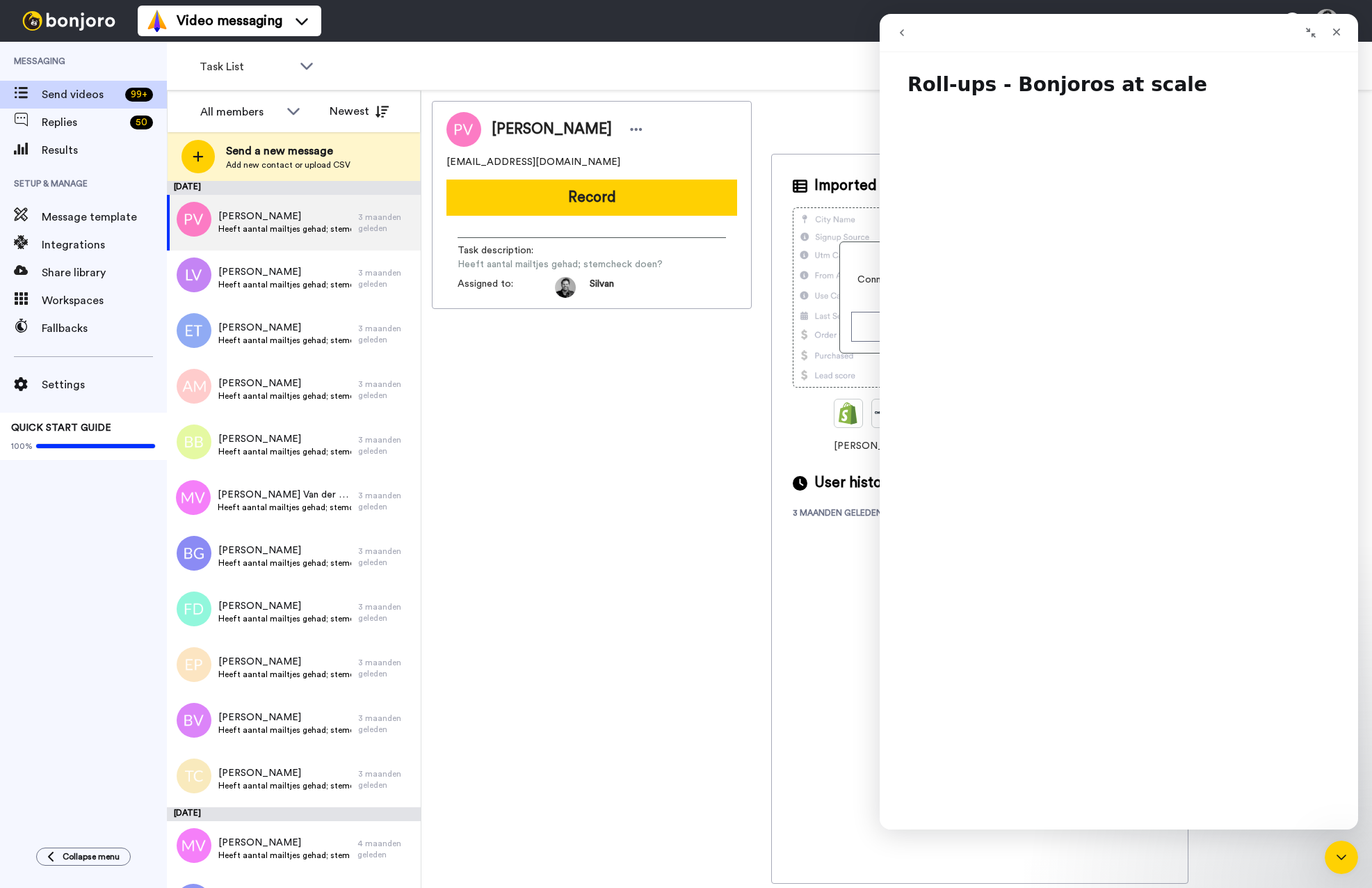
click at [902, 33] on icon "go back" at bounding box center [901, 33] width 11 height 11
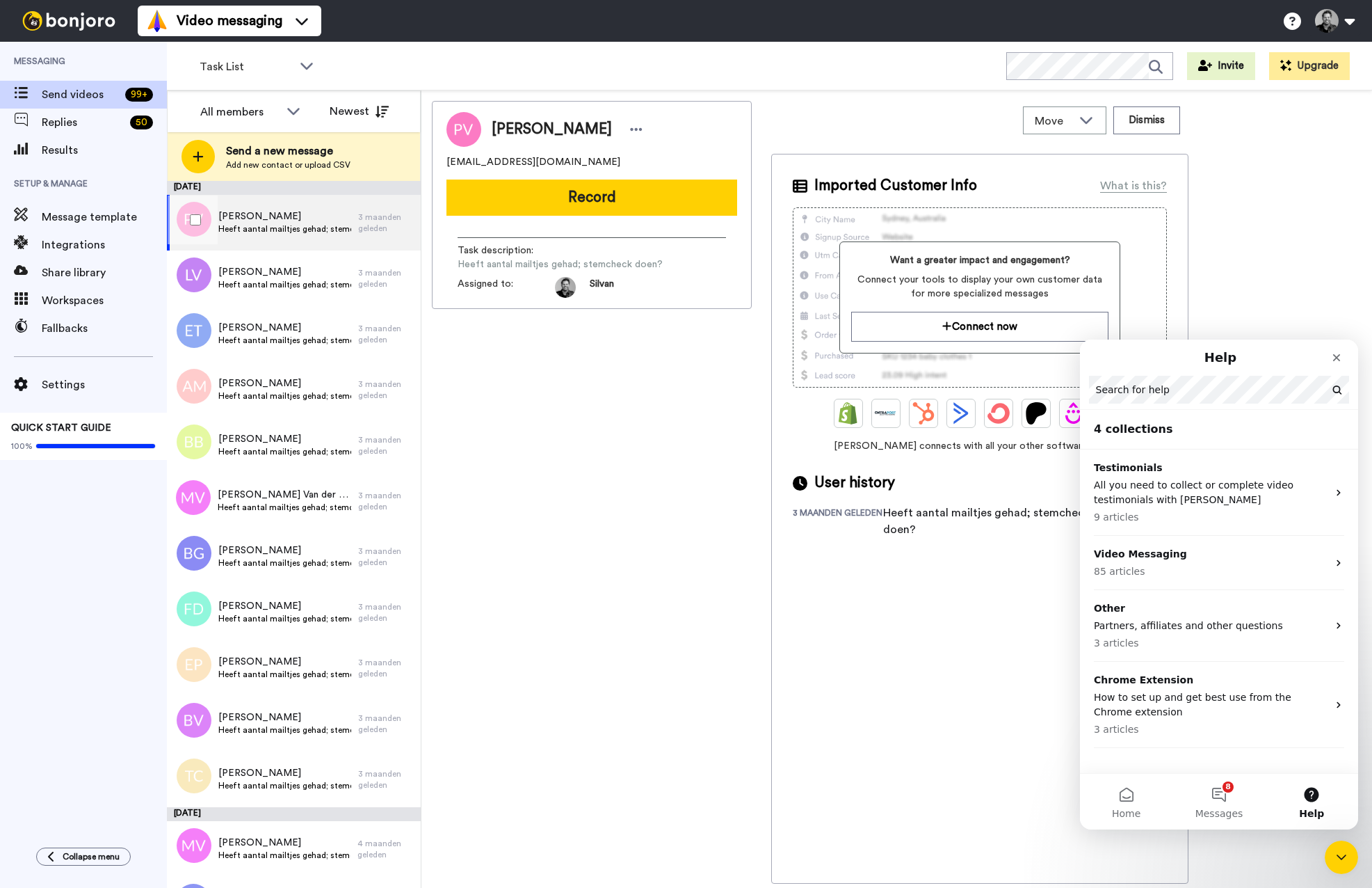
click at [252, 225] on span "Heeft aantal mailtjes gehad; stemcheck doen?" at bounding box center [285, 228] width 132 height 11
click at [83, 92] on span "Send videos" at bounding box center [81, 94] width 78 height 16
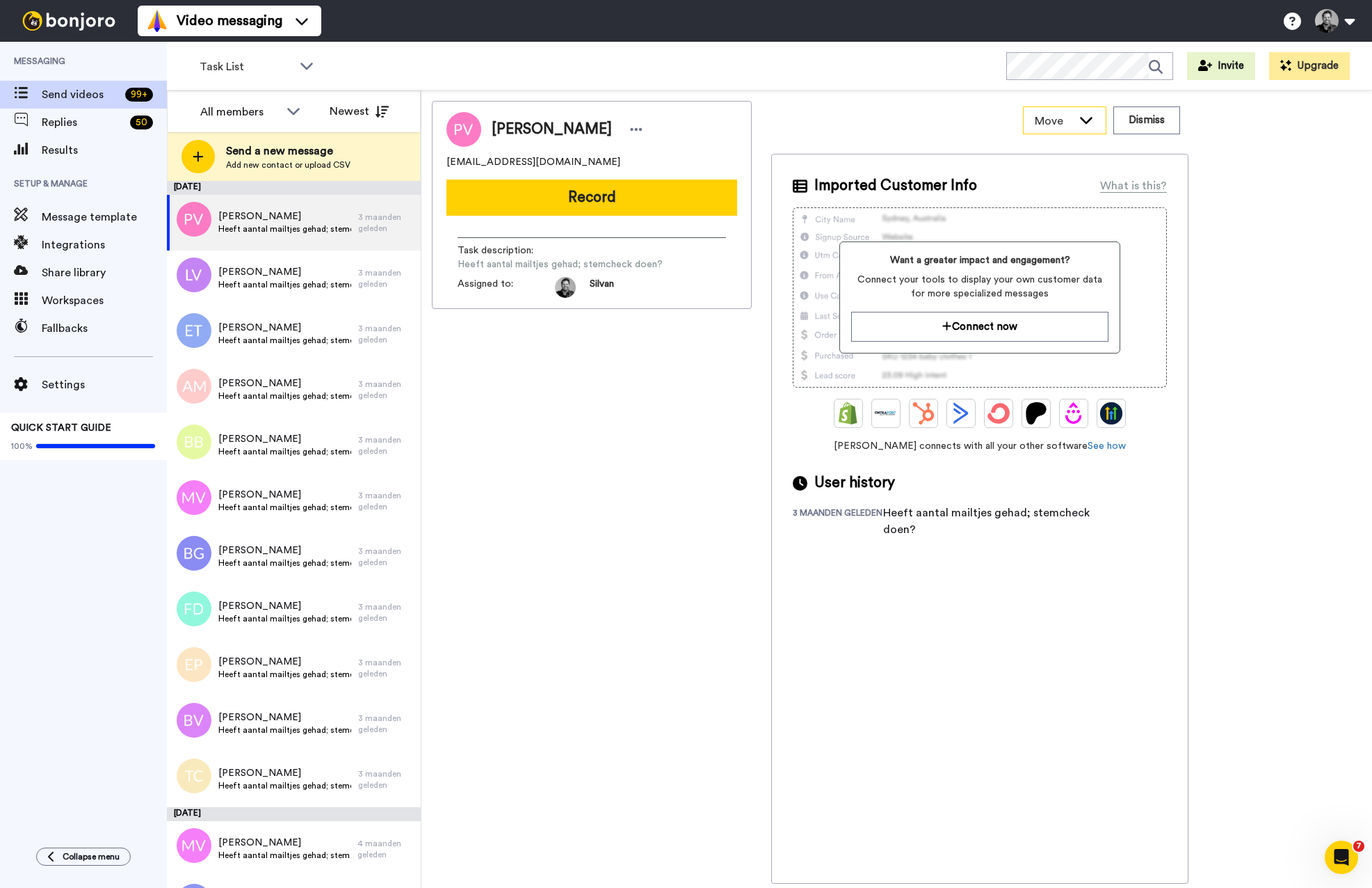
click at [1092, 121] on icon at bounding box center [1086, 120] width 16 height 14
click at [957, 128] on div "Move WORKSPACES View all Default Task List + Add a new workspace Dismiss" at bounding box center [980, 120] width 417 height 39
click at [274, 227] on span "Heeft aantal mailtjes gehad; stemcheck doen?" at bounding box center [285, 228] width 132 height 11
click at [603, 190] on button "Record" at bounding box center [592, 198] width 291 height 36
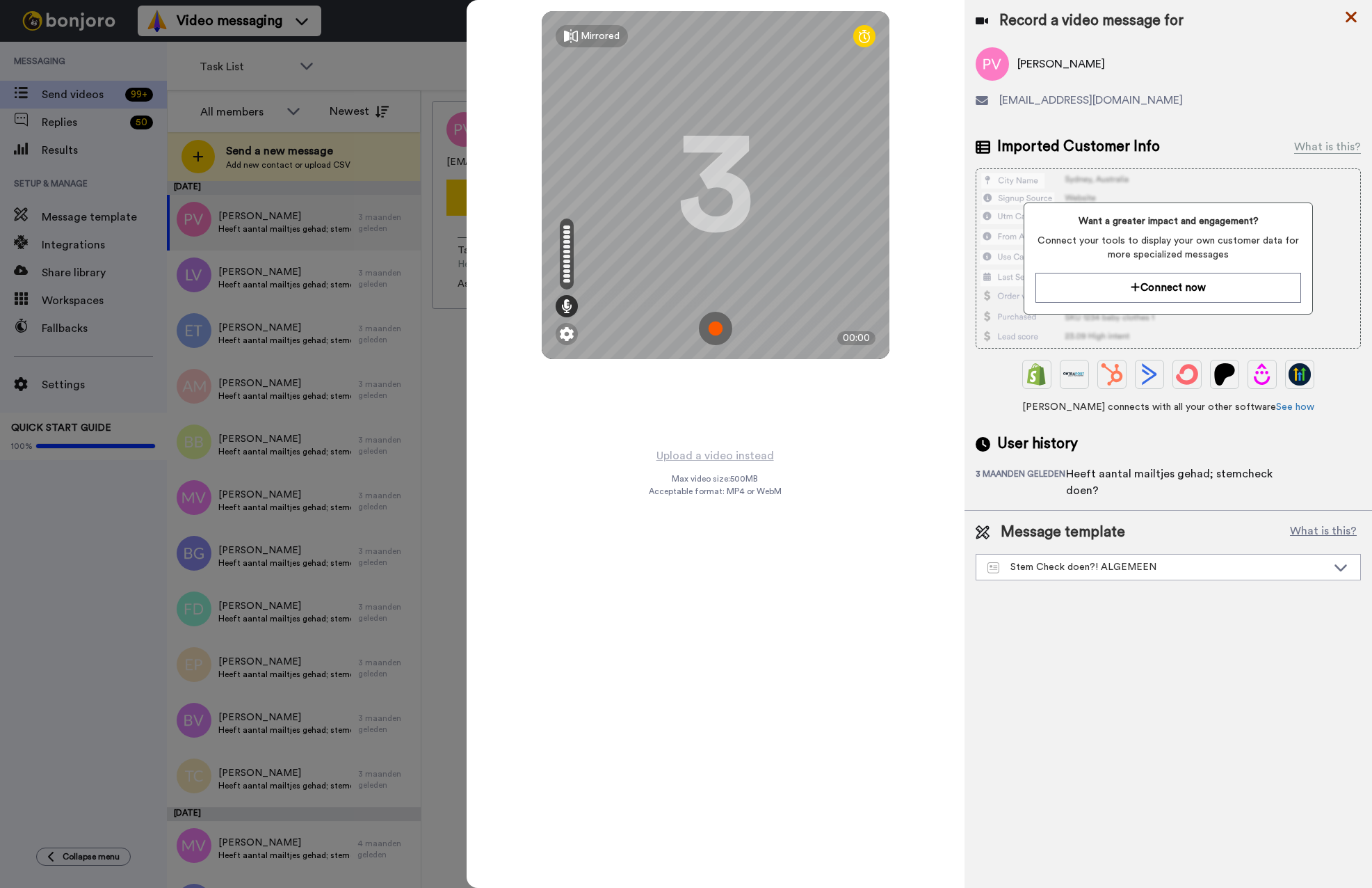
click at [1350, 13] on icon at bounding box center [1351, 17] width 14 height 17
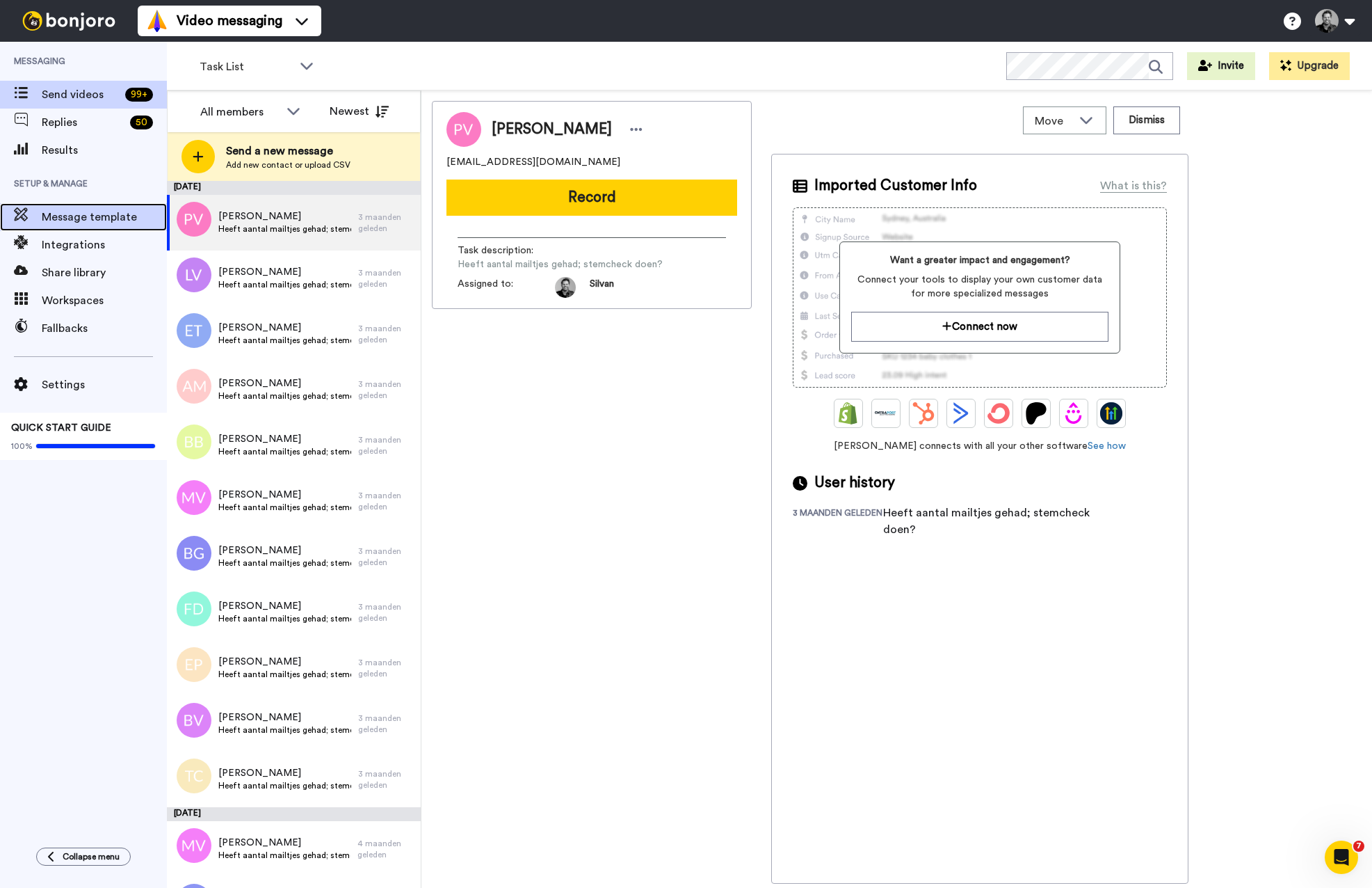
click at [58, 225] on span "Message template" at bounding box center [105, 217] width 126 height 16
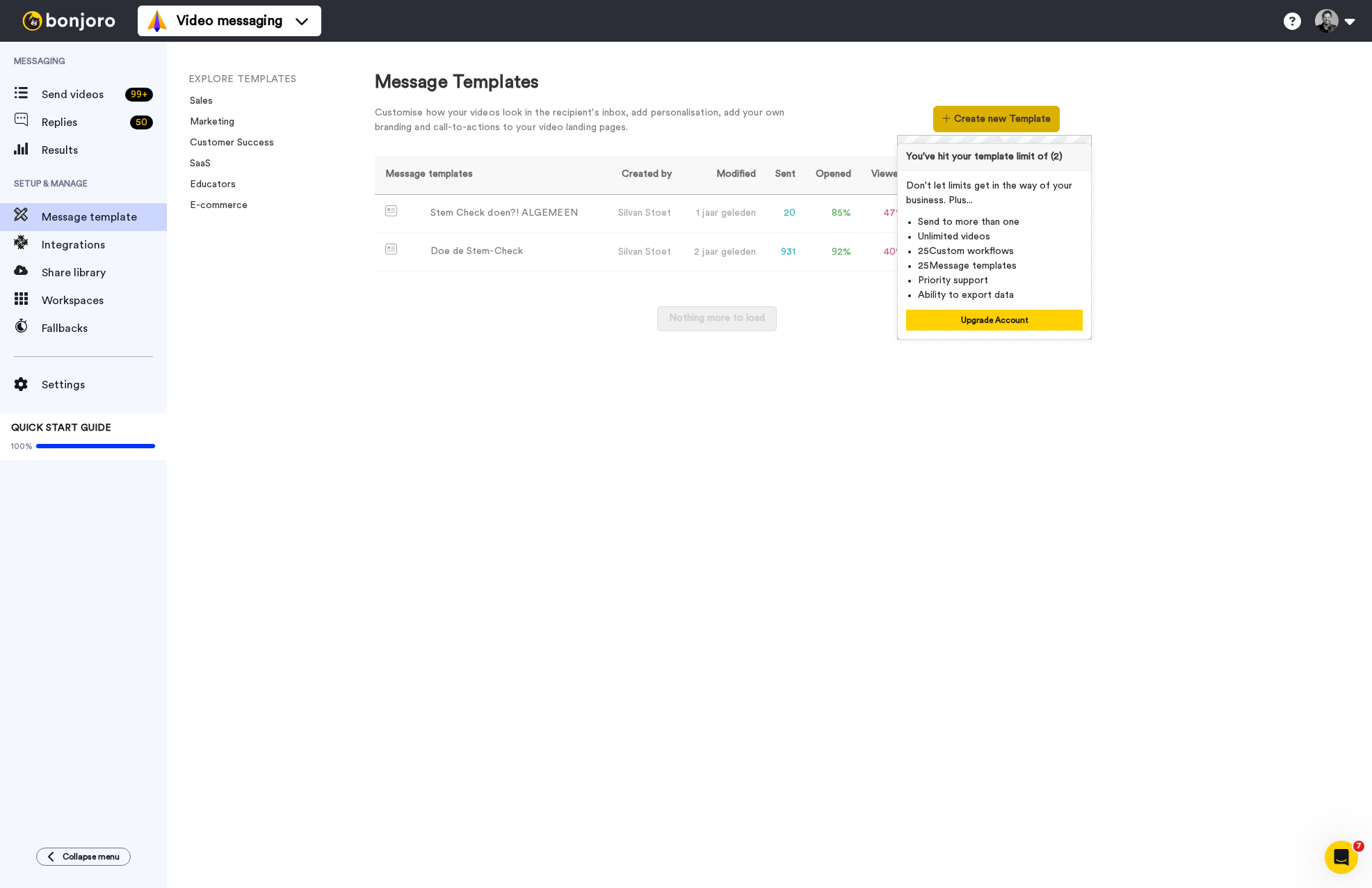
click at [1013, 115] on button "Create new Template" at bounding box center [996, 119] width 126 height 27
click at [1003, 318] on button "Upgrade Account" at bounding box center [994, 320] width 176 height 21
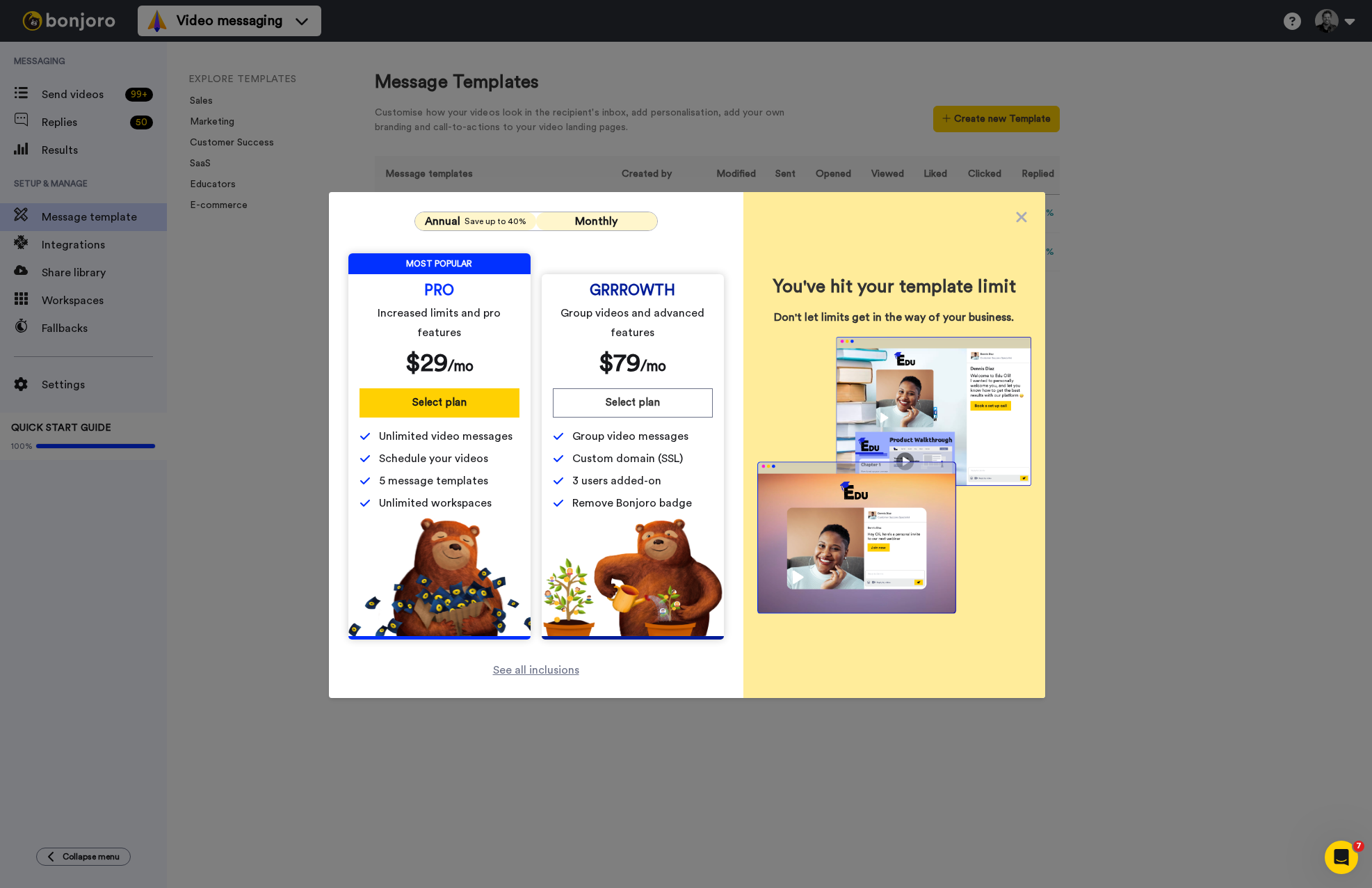
click at [612, 216] on span "Monthly" at bounding box center [596, 221] width 42 height 11
click at [630, 403] on button "Select plan" at bounding box center [633, 403] width 160 height 29
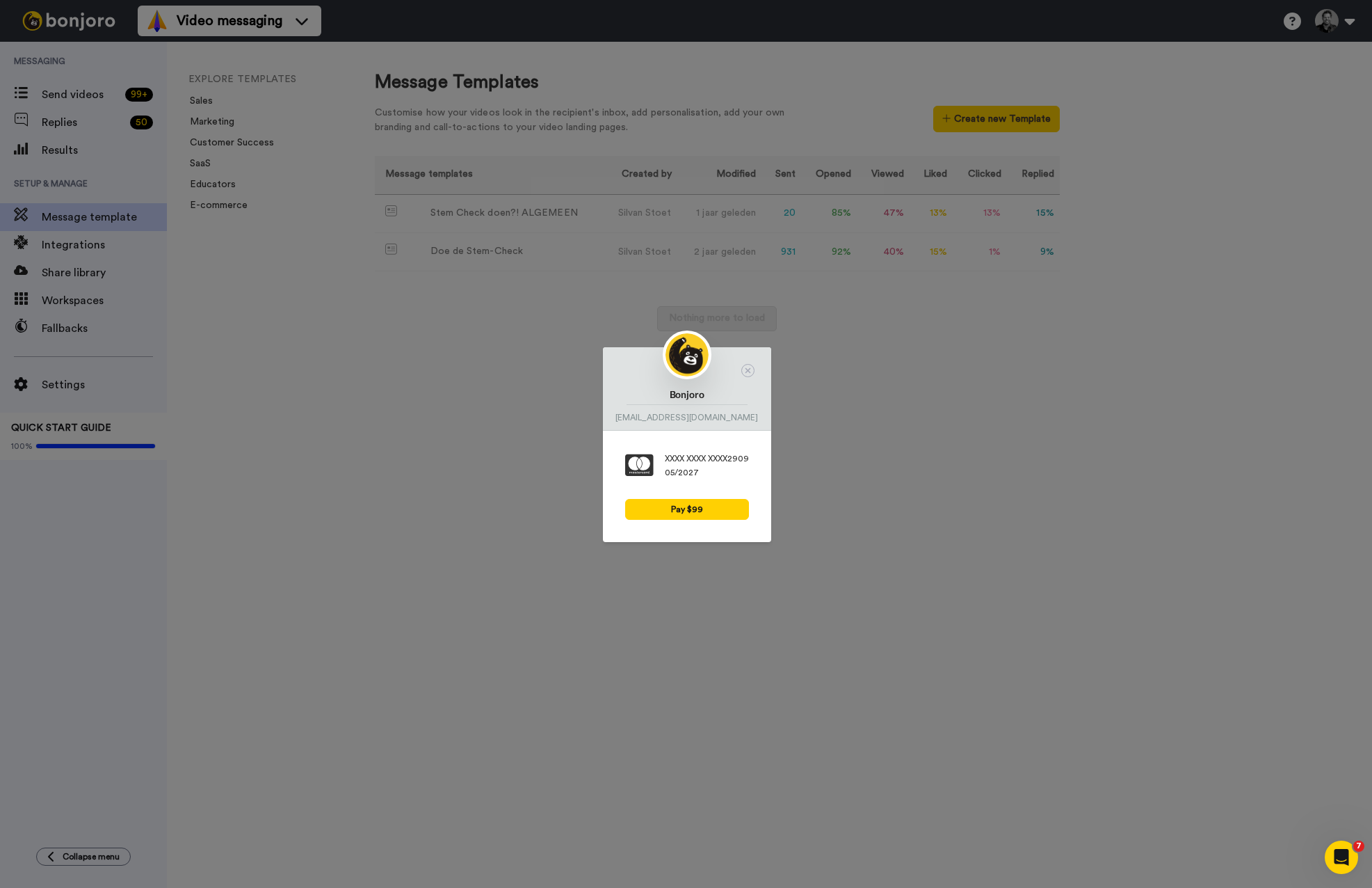
click at [711, 457] on div "XXXX XXXX XXXX 2909" at bounding box center [707, 458] width 84 height 11
click at [749, 369] on icon at bounding box center [748, 371] width 5 height 5
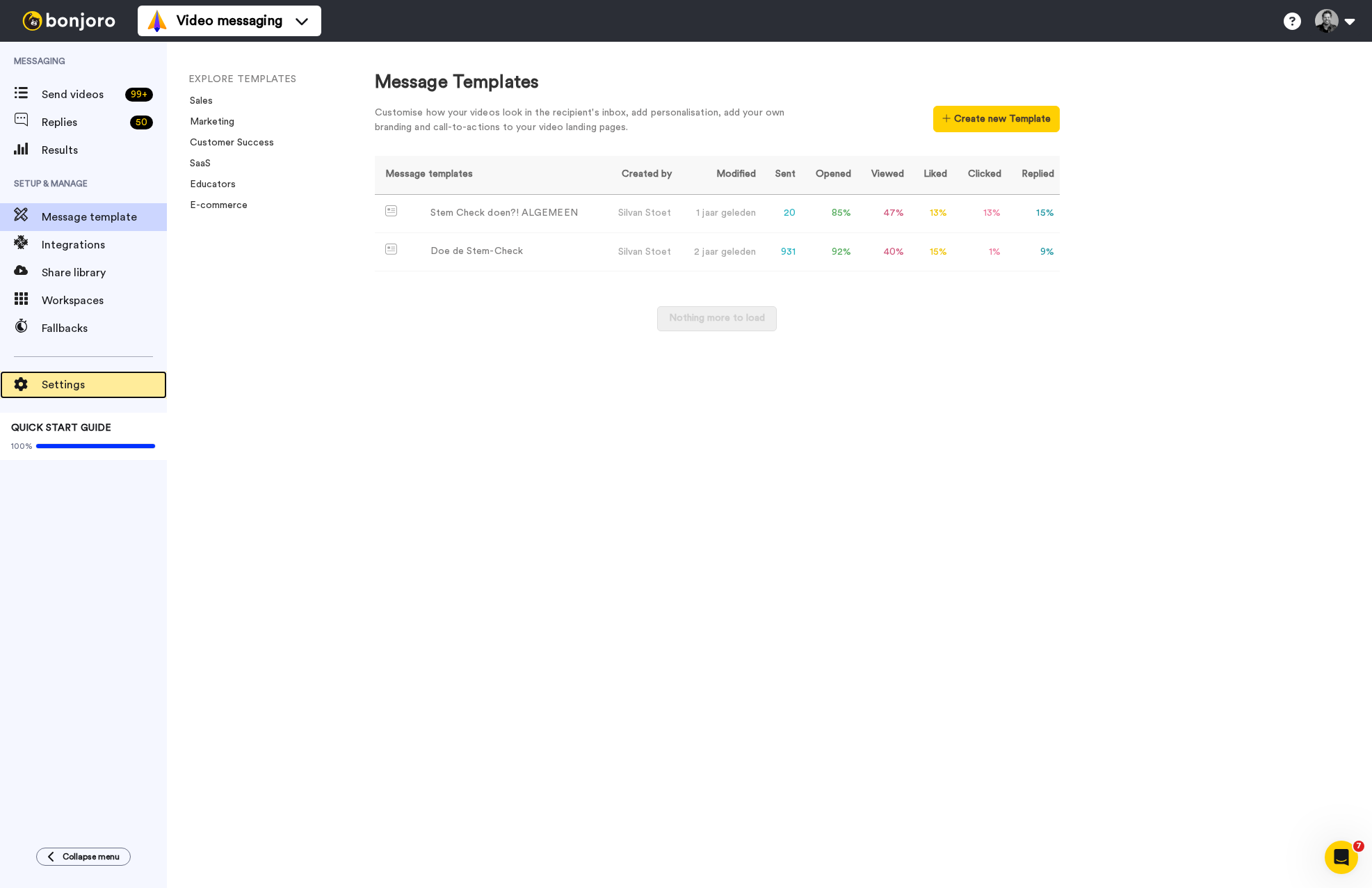
click at [71, 386] on span "Settings" at bounding box center [105, 384] width 126 height 16
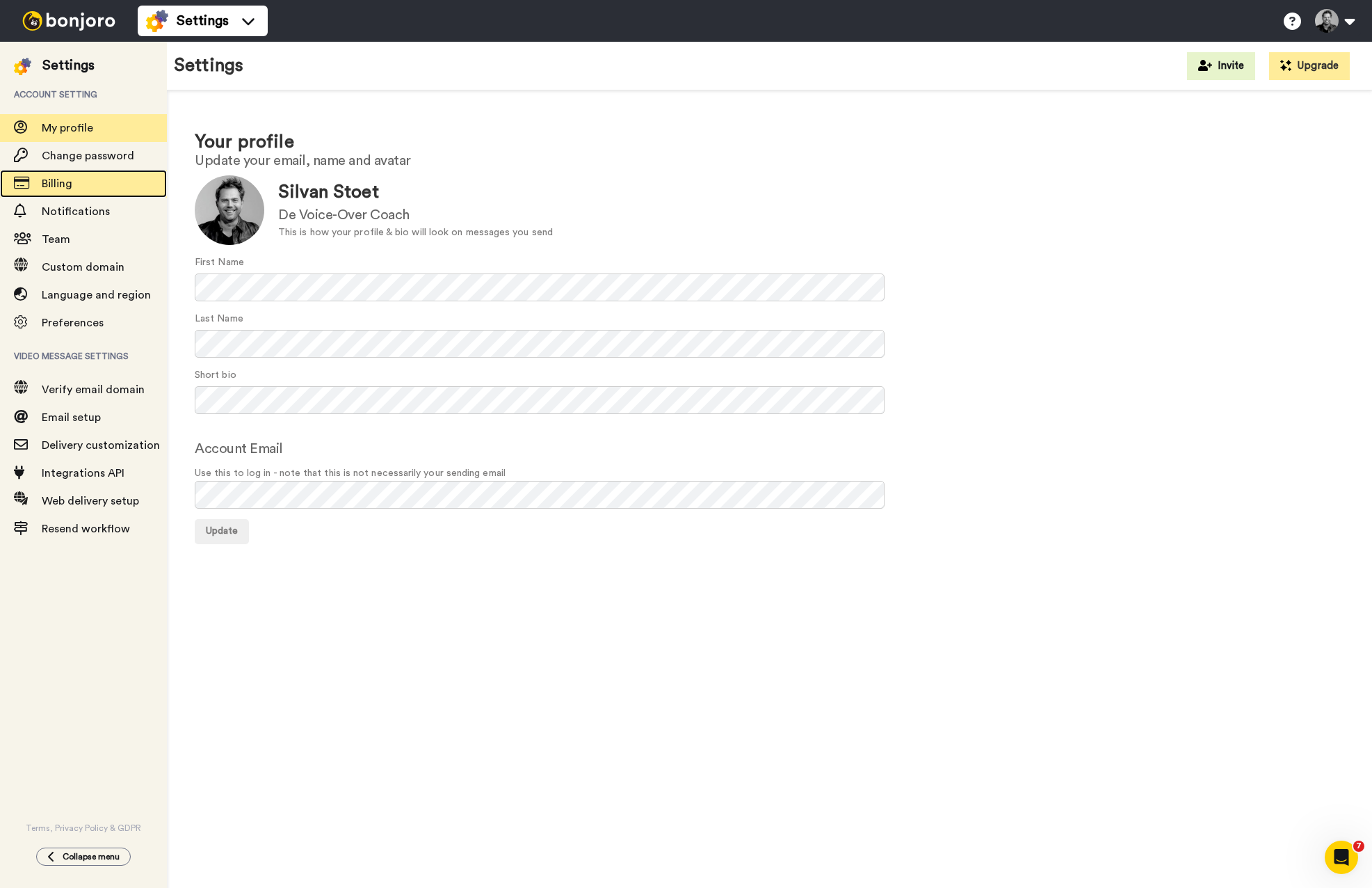
click at [73, 181] on span "Billing" at bounding box center [105, 183] width 126 height 16
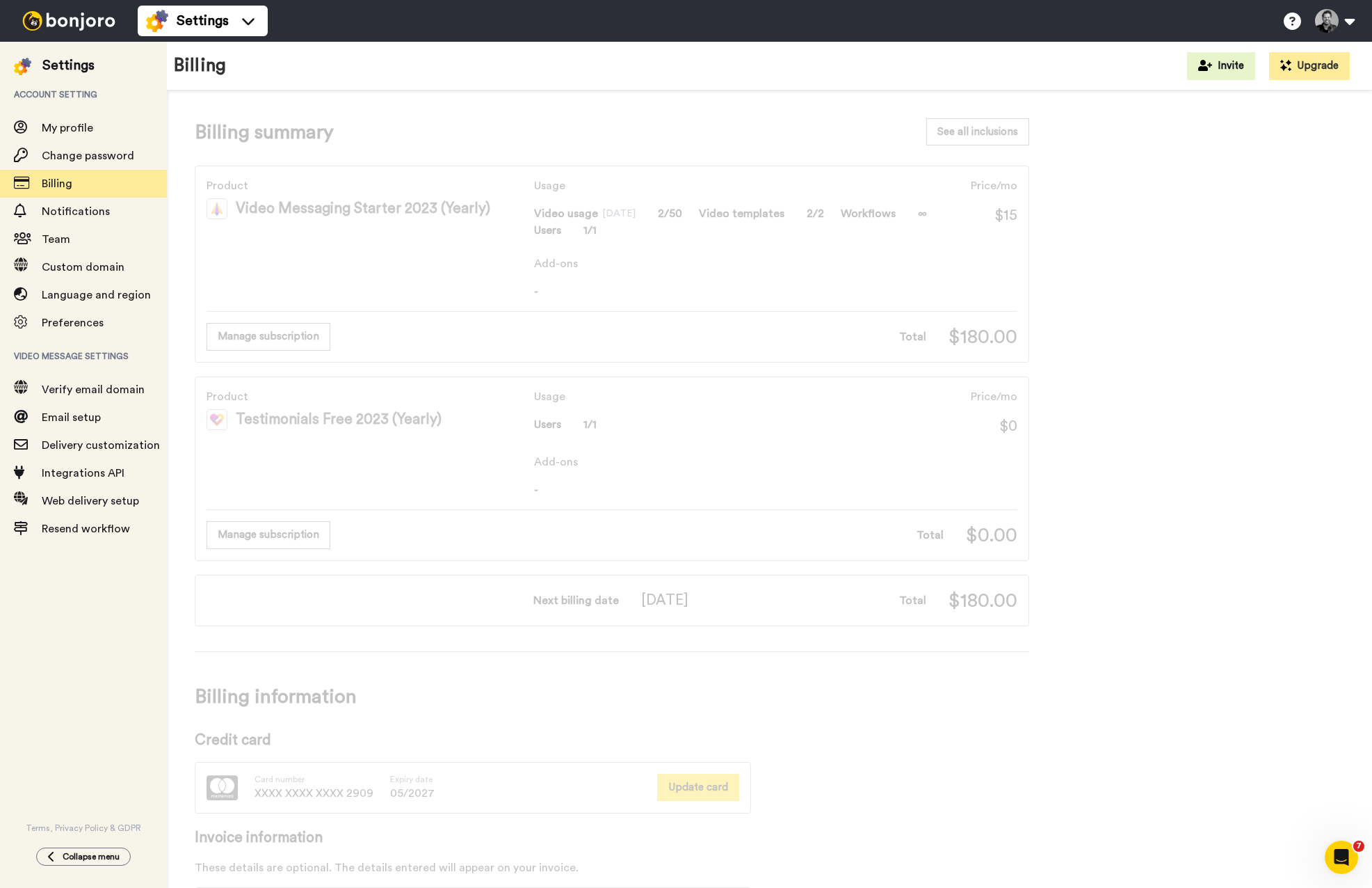
click at [702, 786] on button "Update card" at bounding box center [698, 787] width 82 height 28
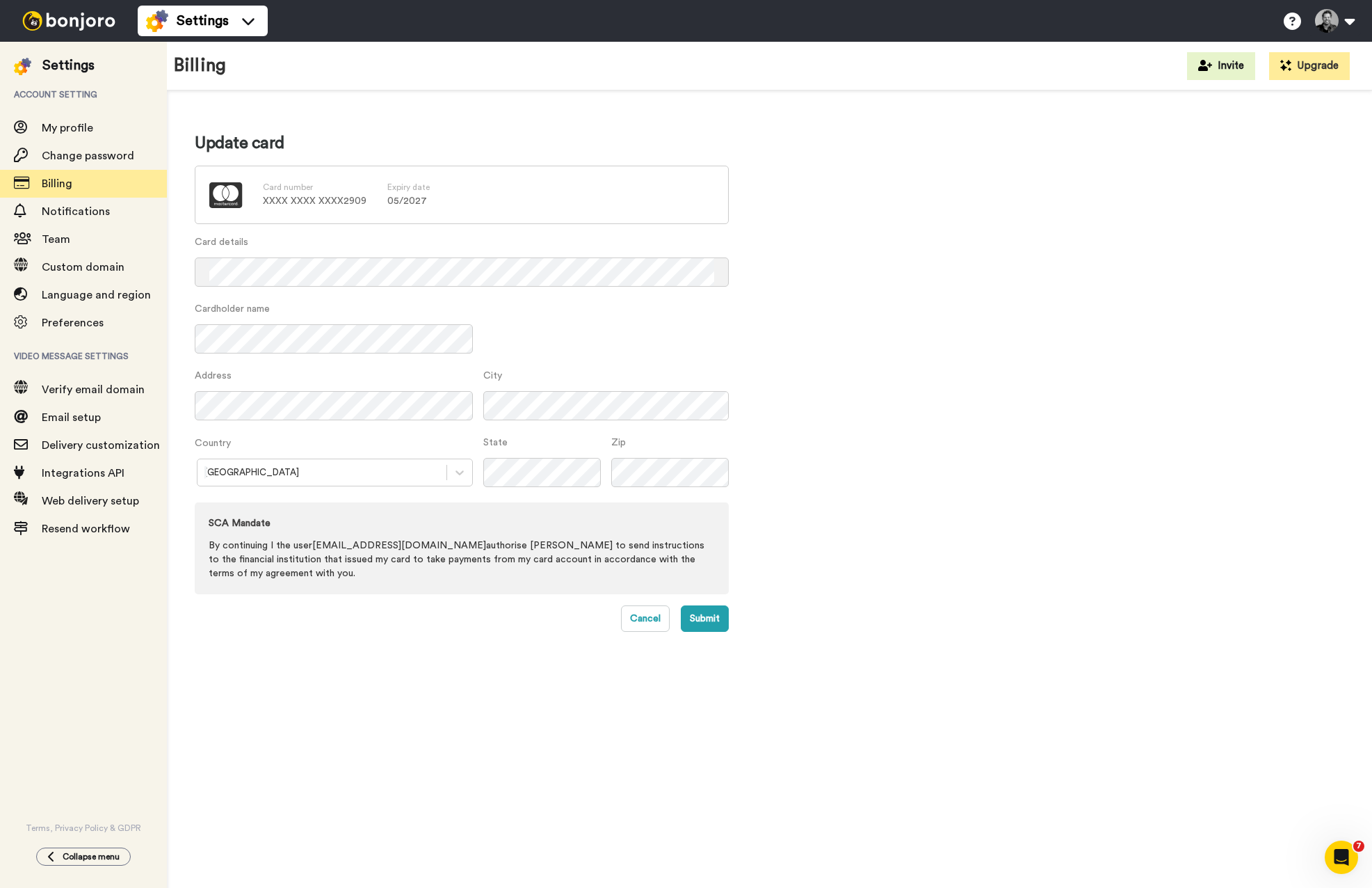
click at [275, 465] on div at bounding box center [322, 472] width 235 height 16
click at [711, 619] on button "Submit" at bounding box center [704, 618] width 48 height 27
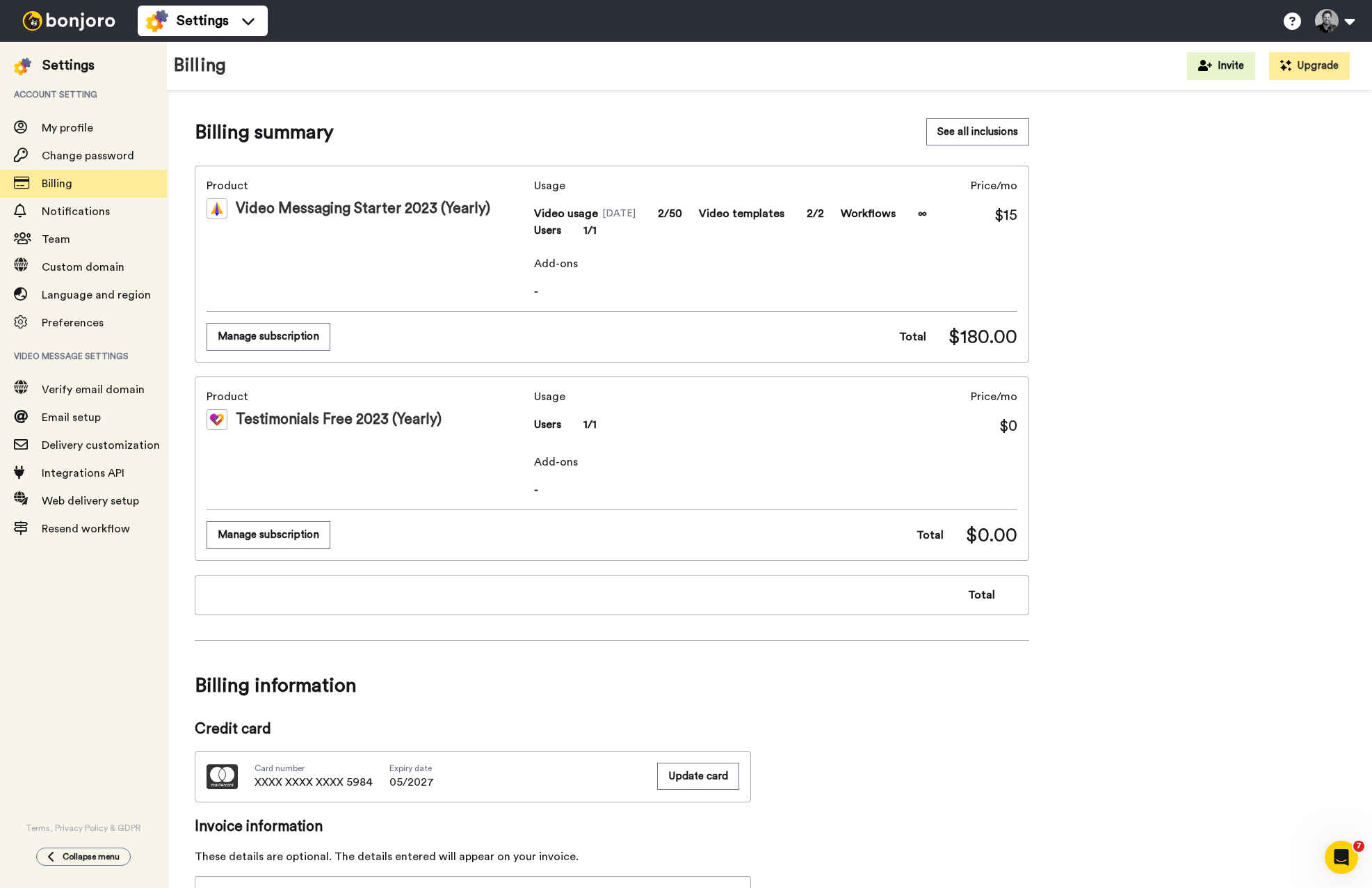
click at [98, 18] on img at bounding box center [68, 21] width 104 height 20
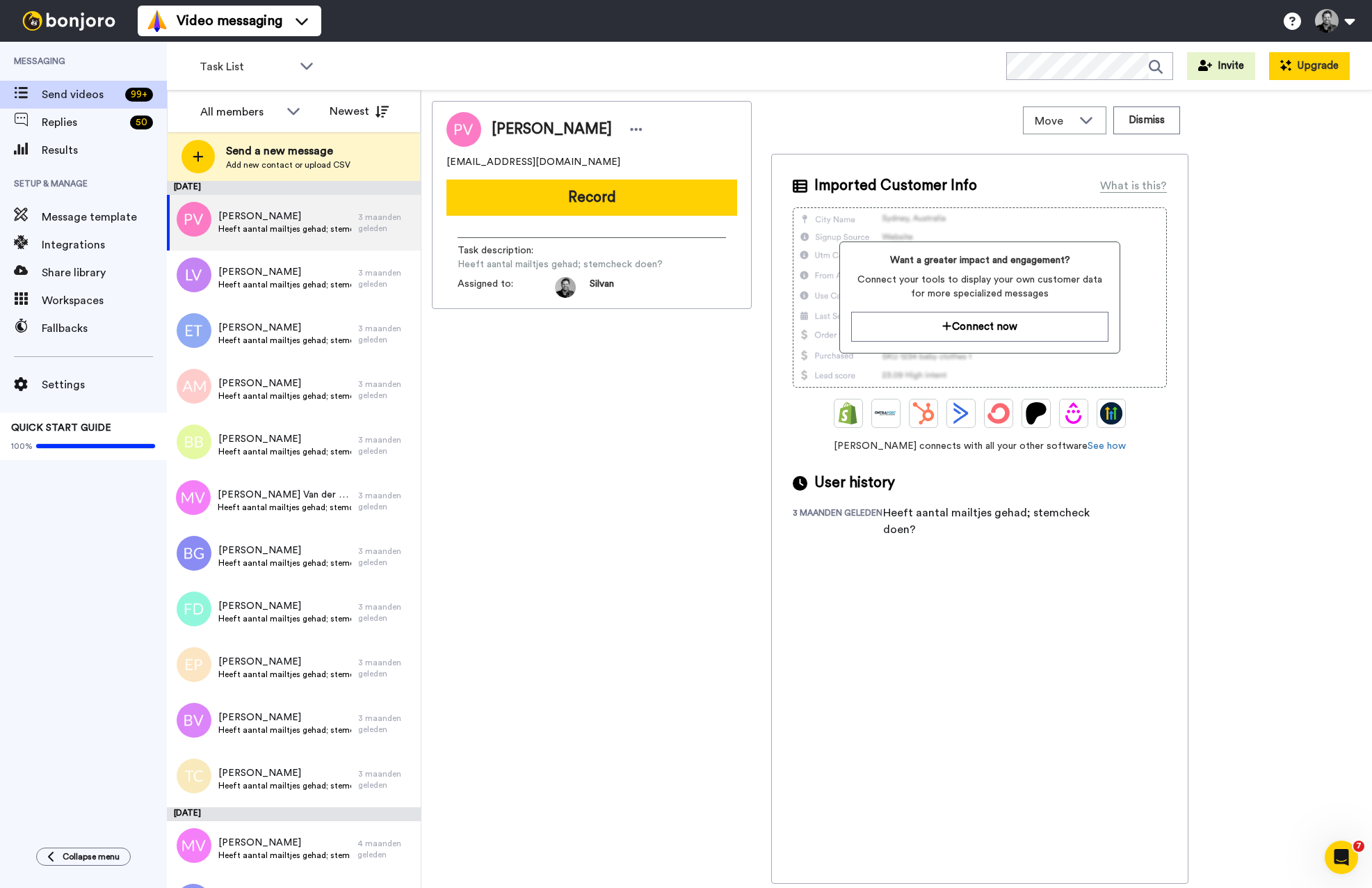
click at [1314, 68] on button "Upgrade" at bounding box center [1309, 66] width 81 height 28
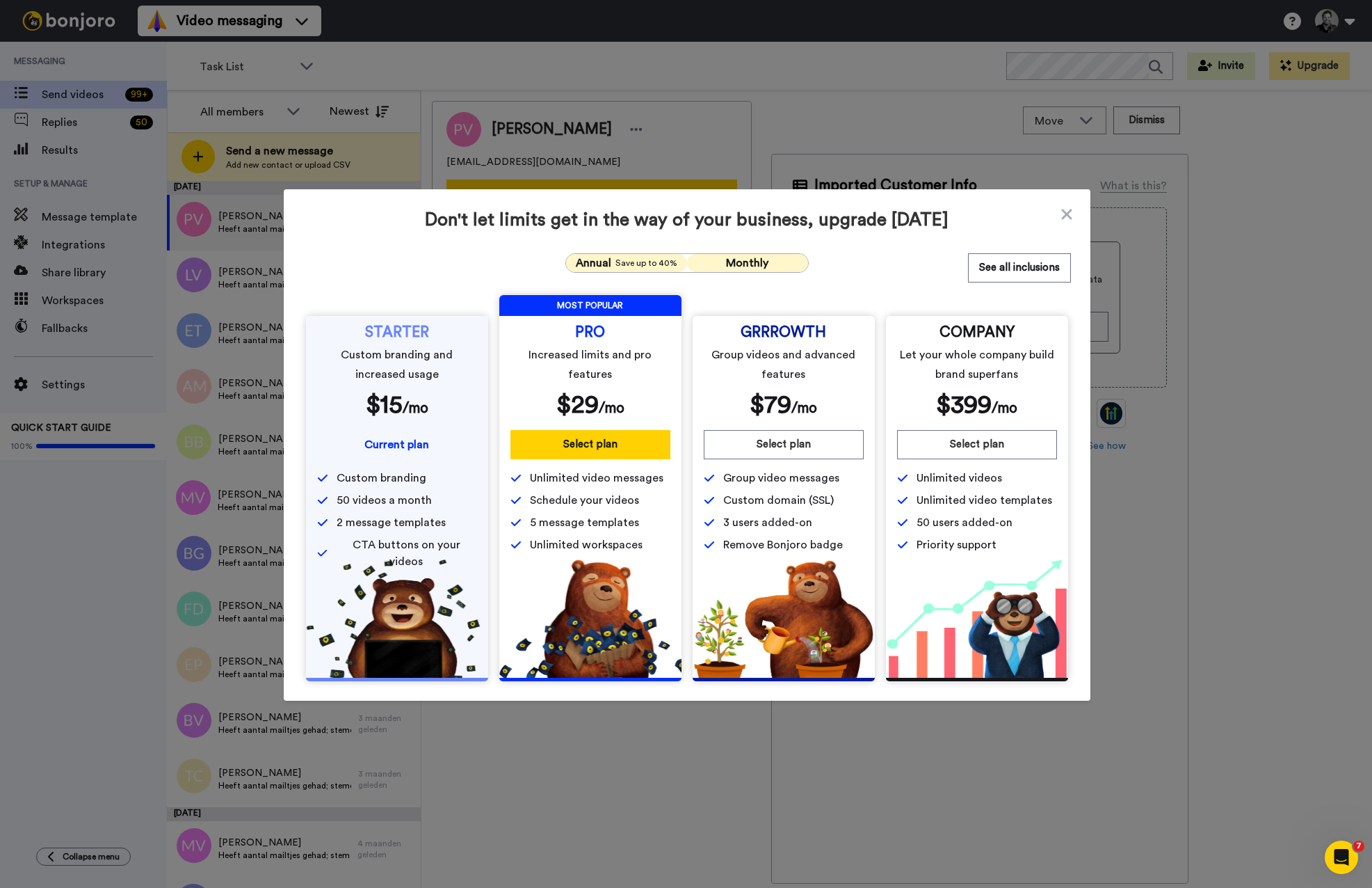
click at [778, 263] on button "Monthly" at bounding box center [748, 262] width 121 height 18
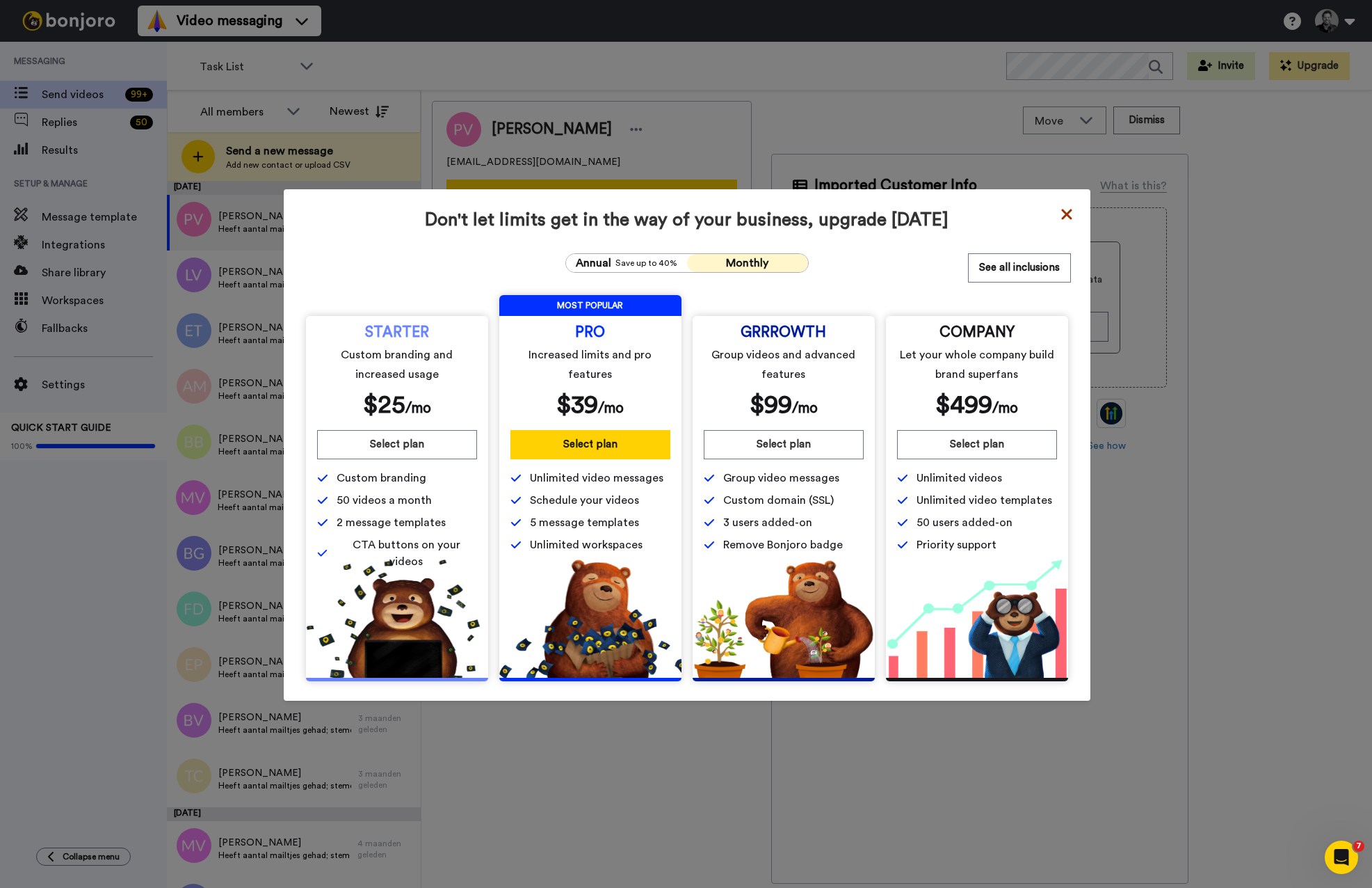
click at [1063, 214] on icon at bounding box center [1067, 213] width 14 height 16
